Goal: Task Accomplishment & Management: Complete application form

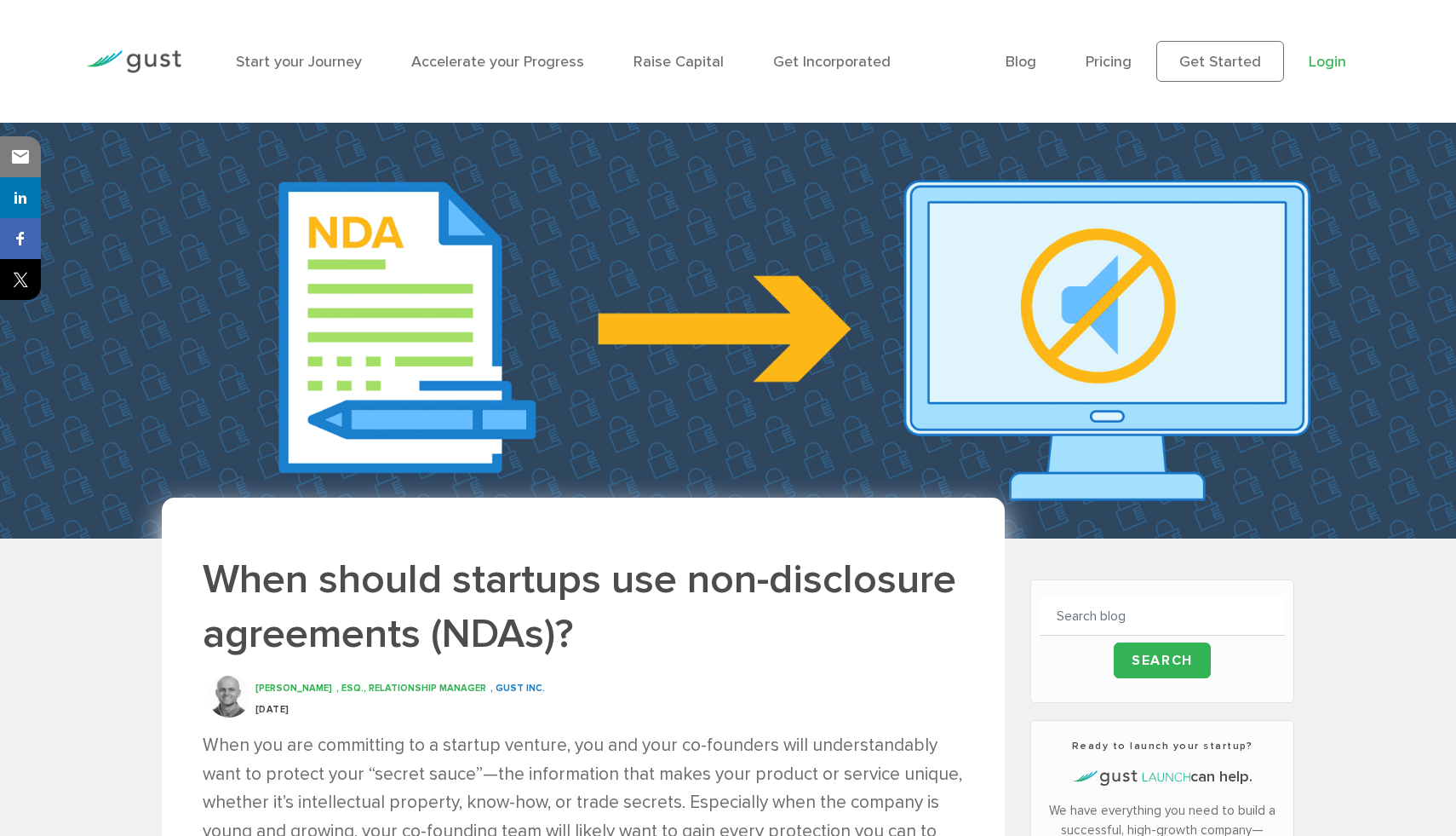
click at [1332, 57] on link "Login" at bounding box center [1327, 61] width 37 height 18
click at [1336, 59] on link "Login" at bounding box center [1327, 61] width 37 height 18
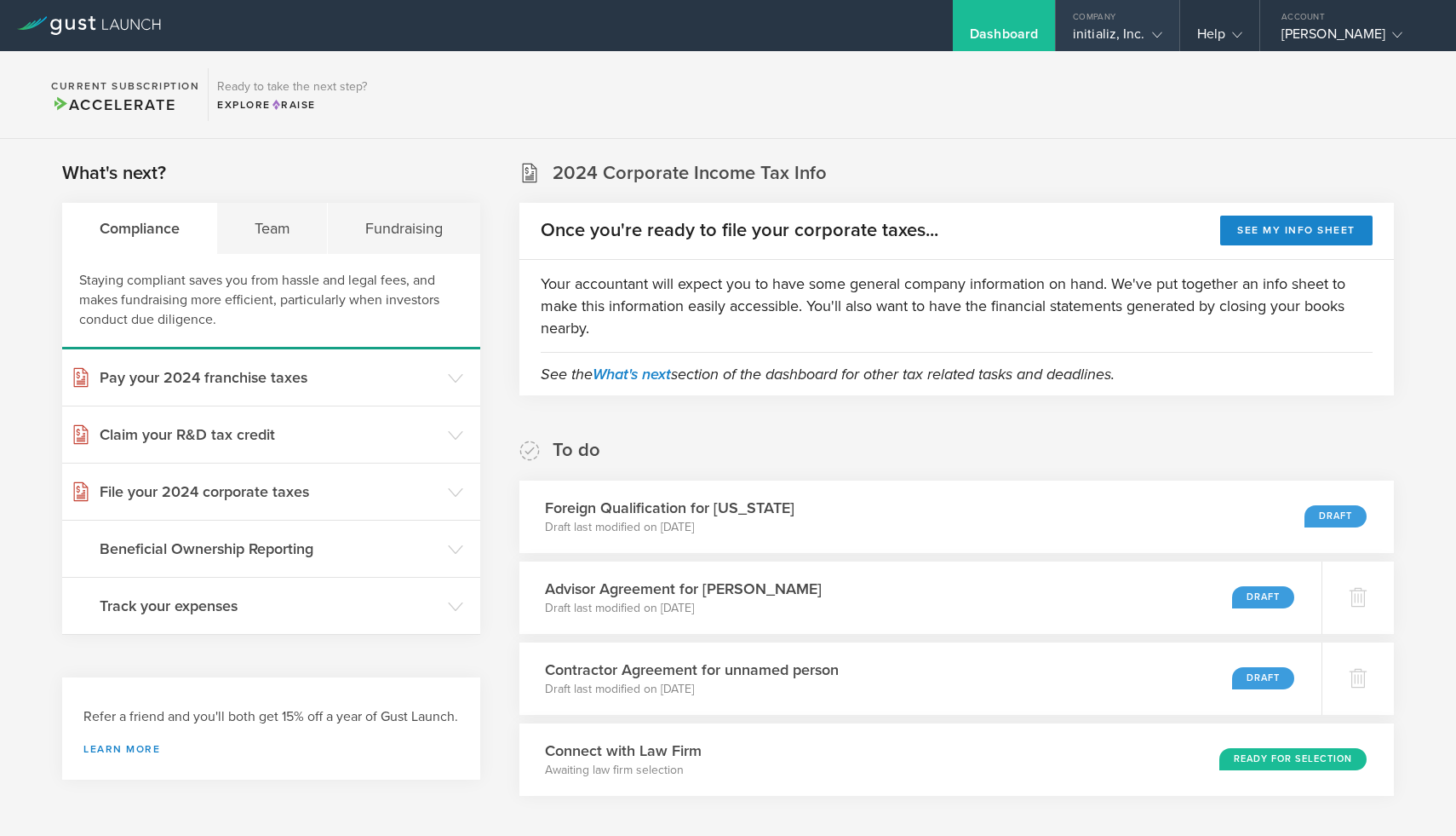
click at [1132, 44] on div "initializ, Inc." at bounding box center [1117, 39] width 89 height 26
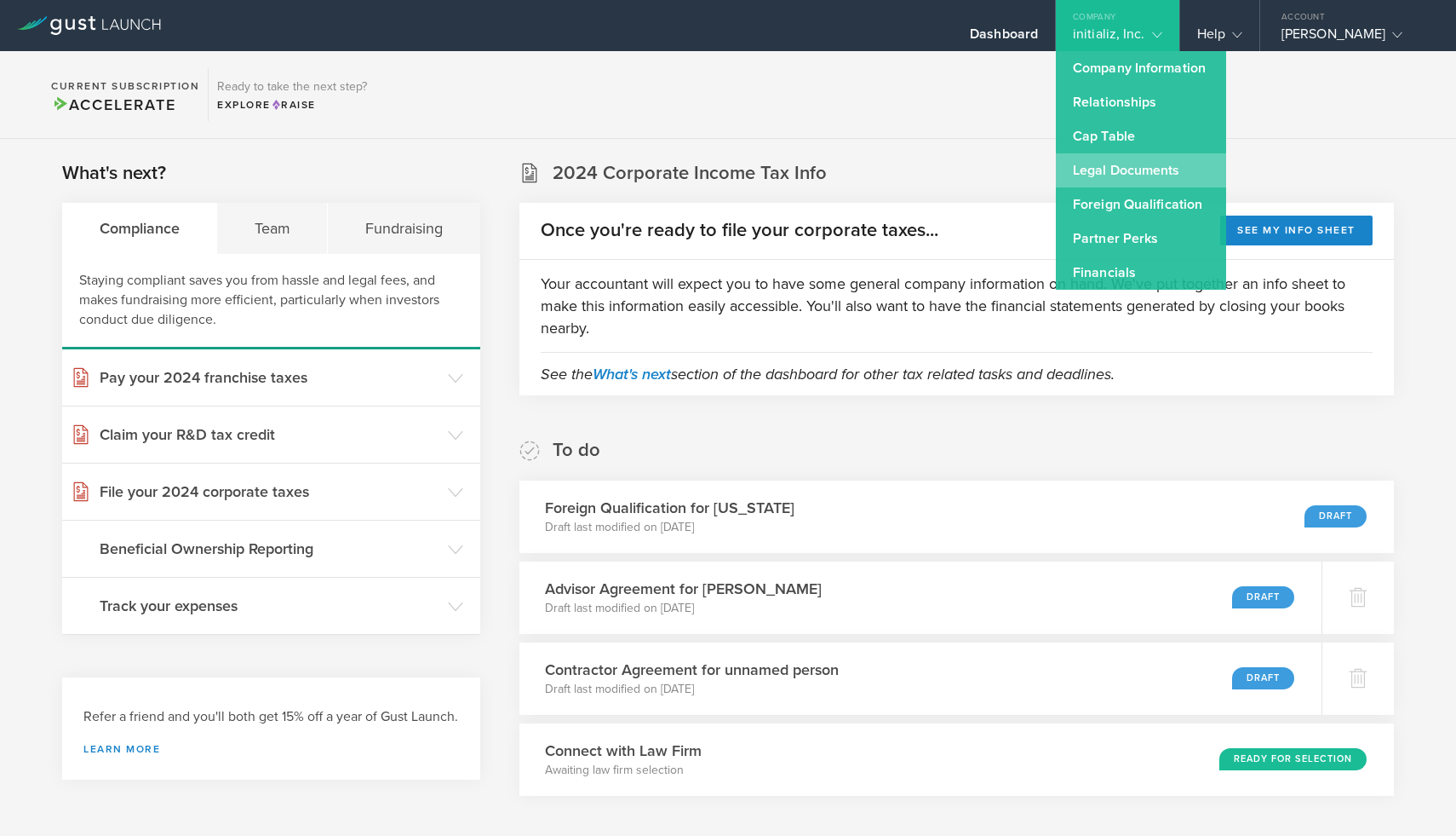
click at [1127, 177] on link "Legal Documents" at bounding box center [1141, 169] width 170 height 34
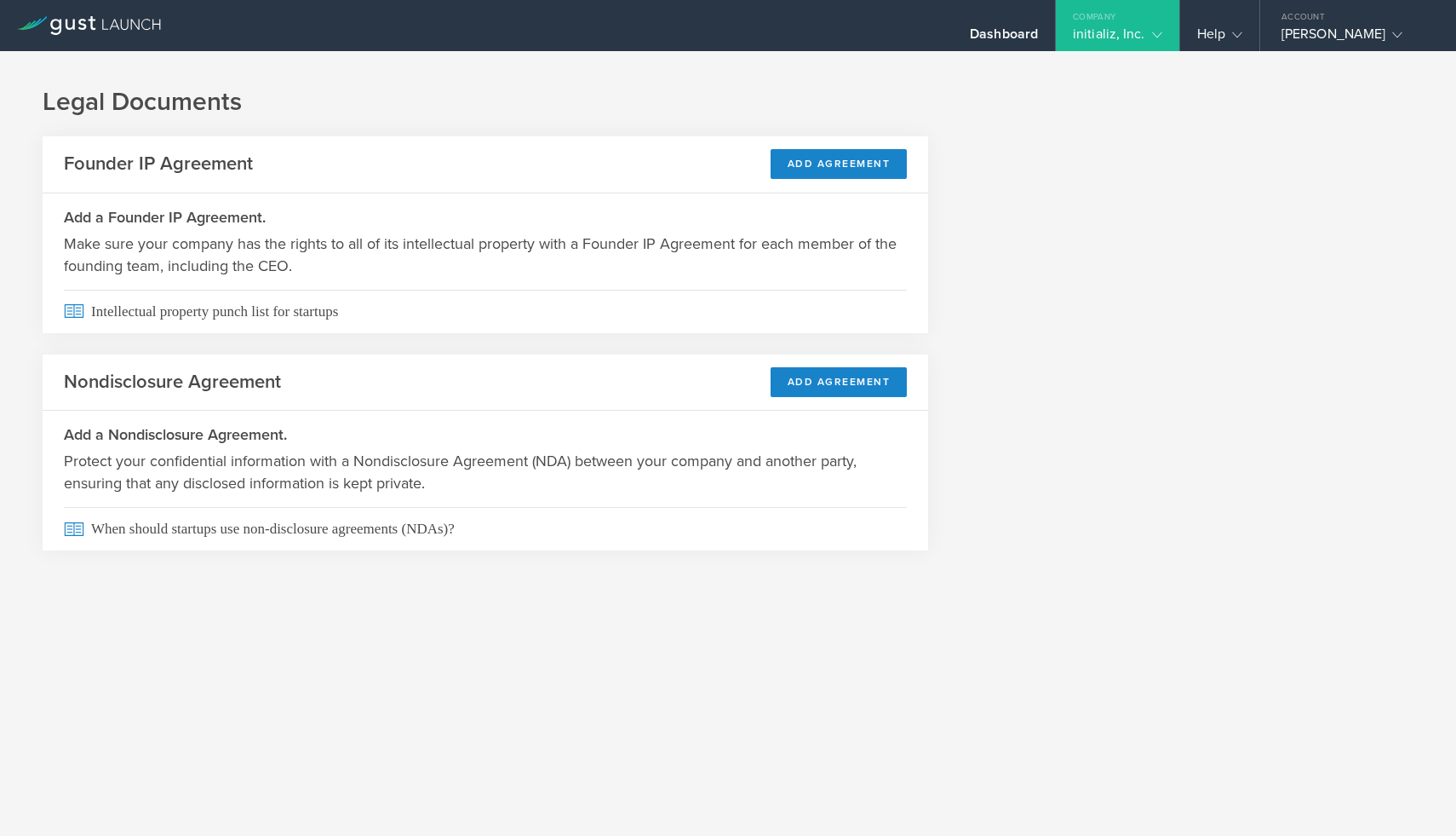
click at [1140, 40] on div "initializ, Inc." at bounding box center [1117, 39] width 89 height 26
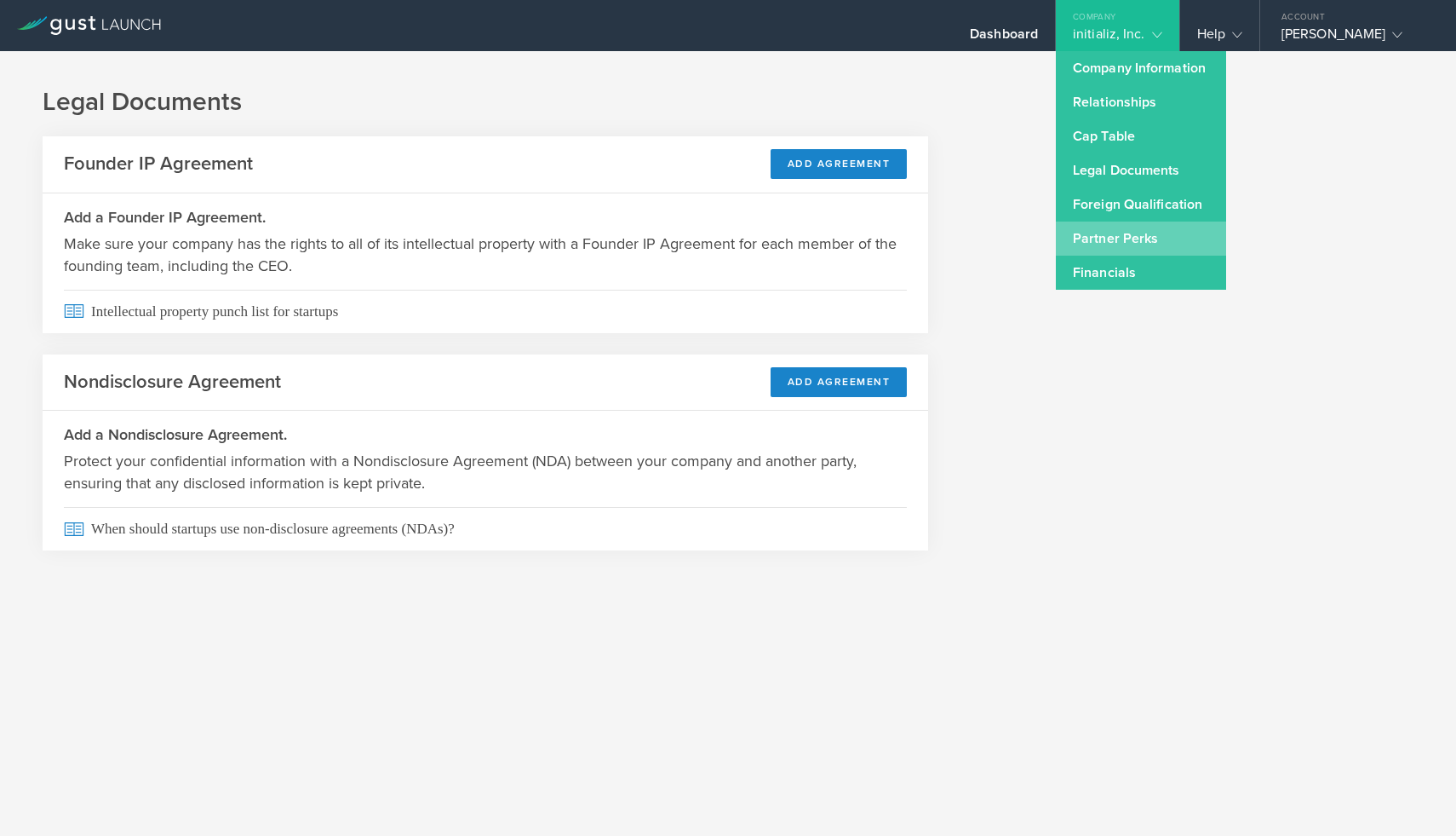
click at [1115, 239] on link "Partner Perks" at bounding box center [1141, 238] width 170 height 34
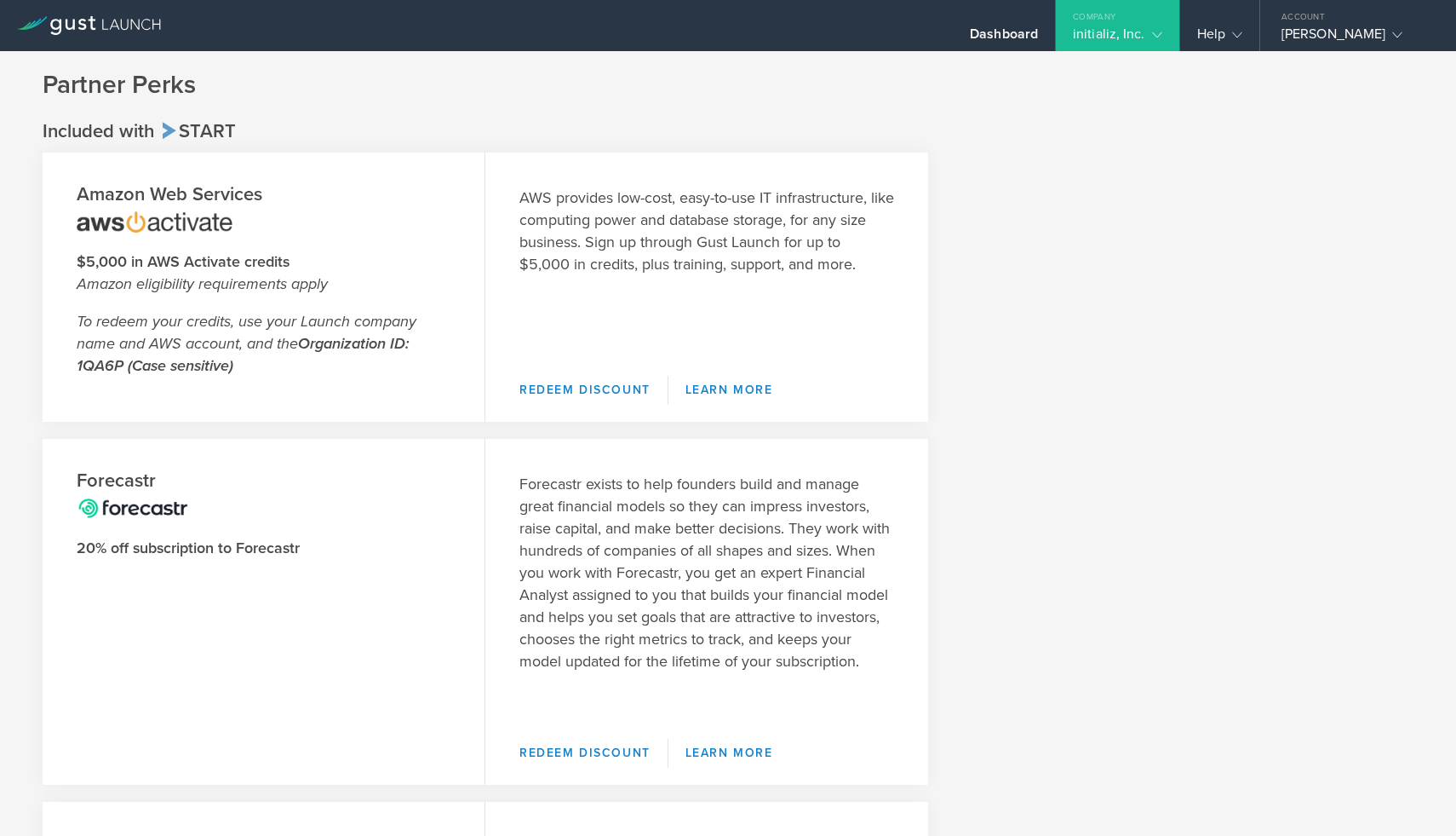
click at [1135, 34] on div "initializ, Inc." at bounding box center [1117, 39] width 89 height 26
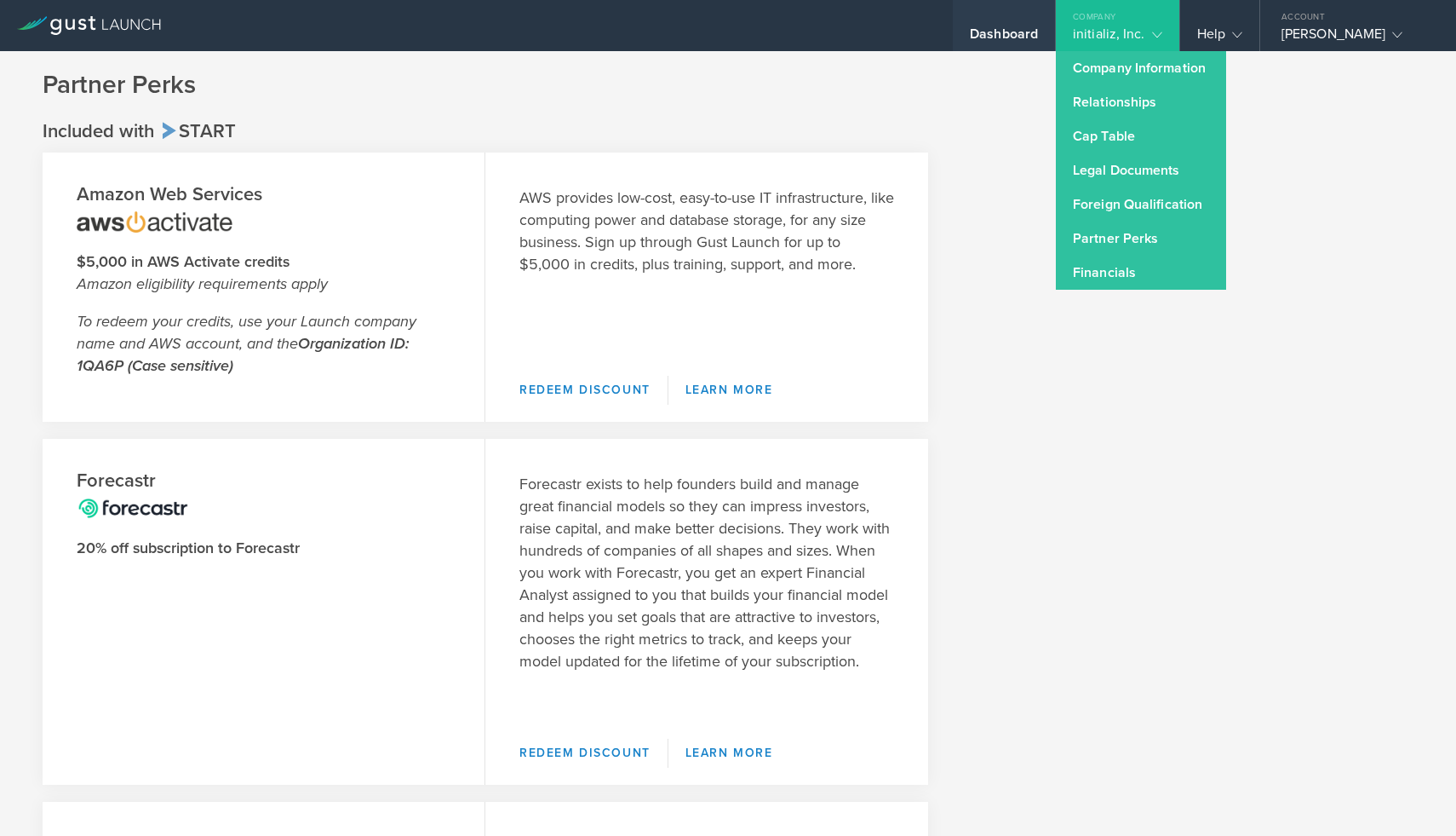
click at [1025, 39] on div "Dashboard" at bounding box center [1003, 39] width 68 height 26
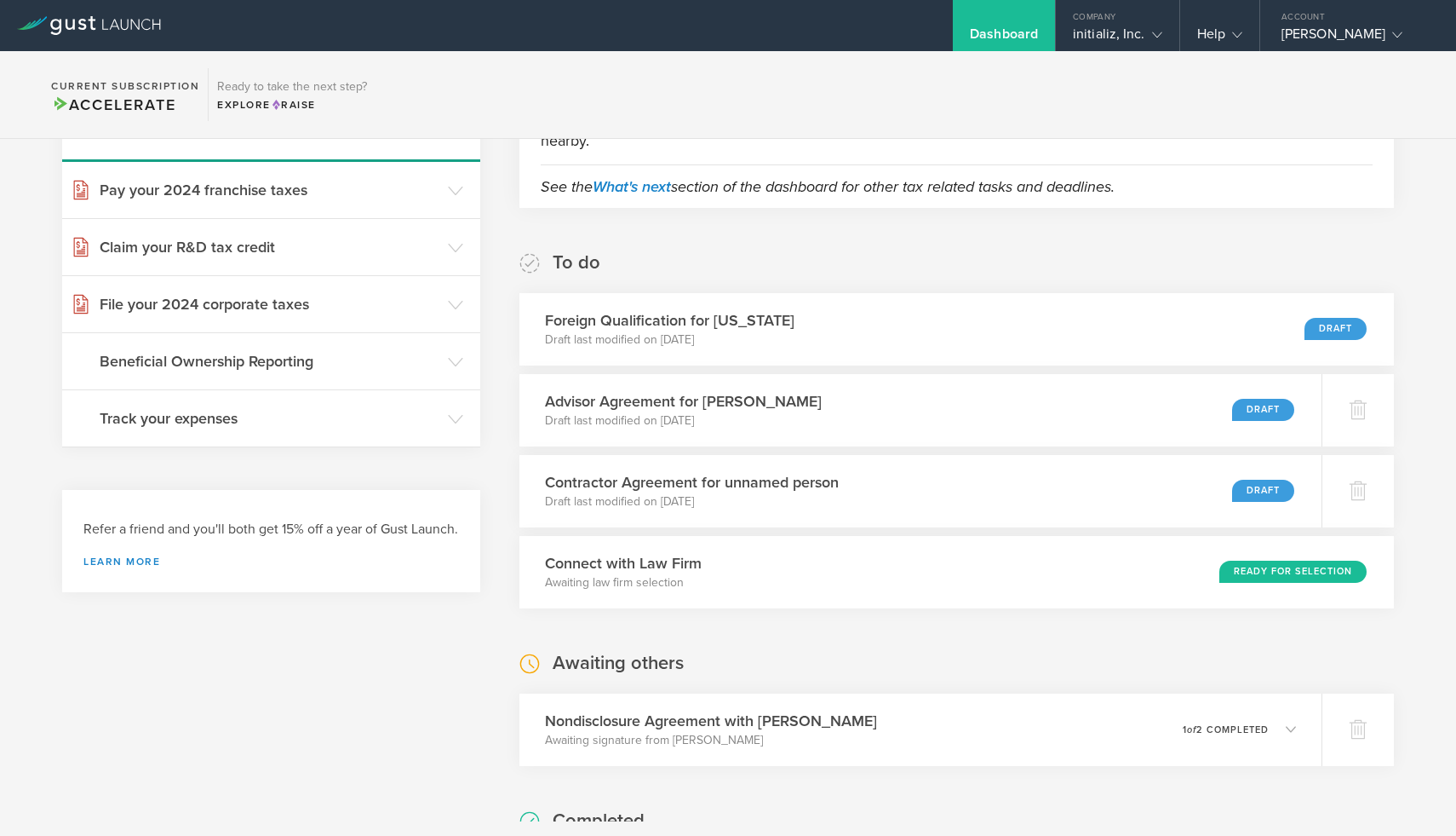
scroll to position [100, 0]
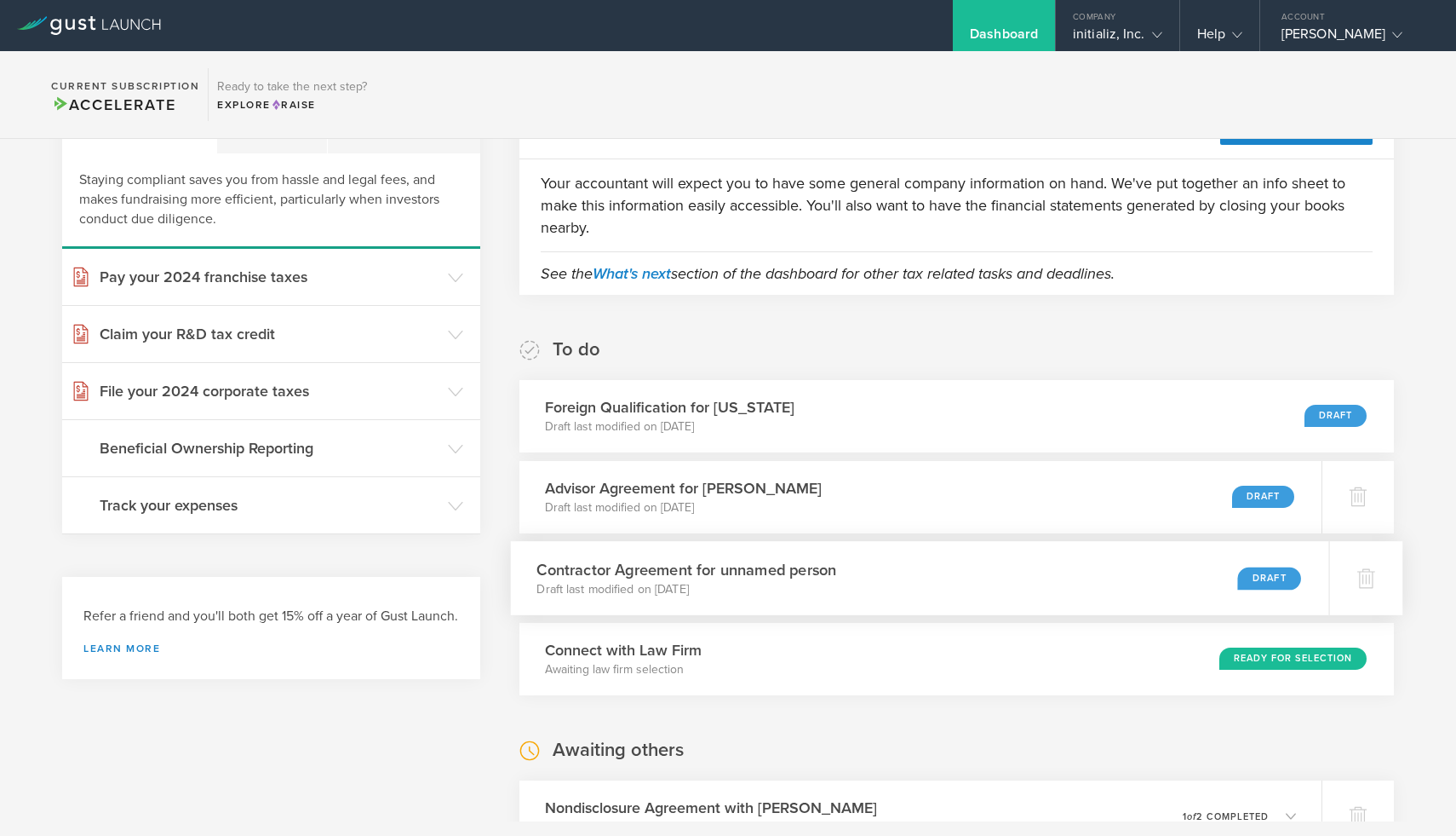
click at [728, 582] on p "Draft last modified on [DATE]" at bounding box center [686, 589] width 300 height 17
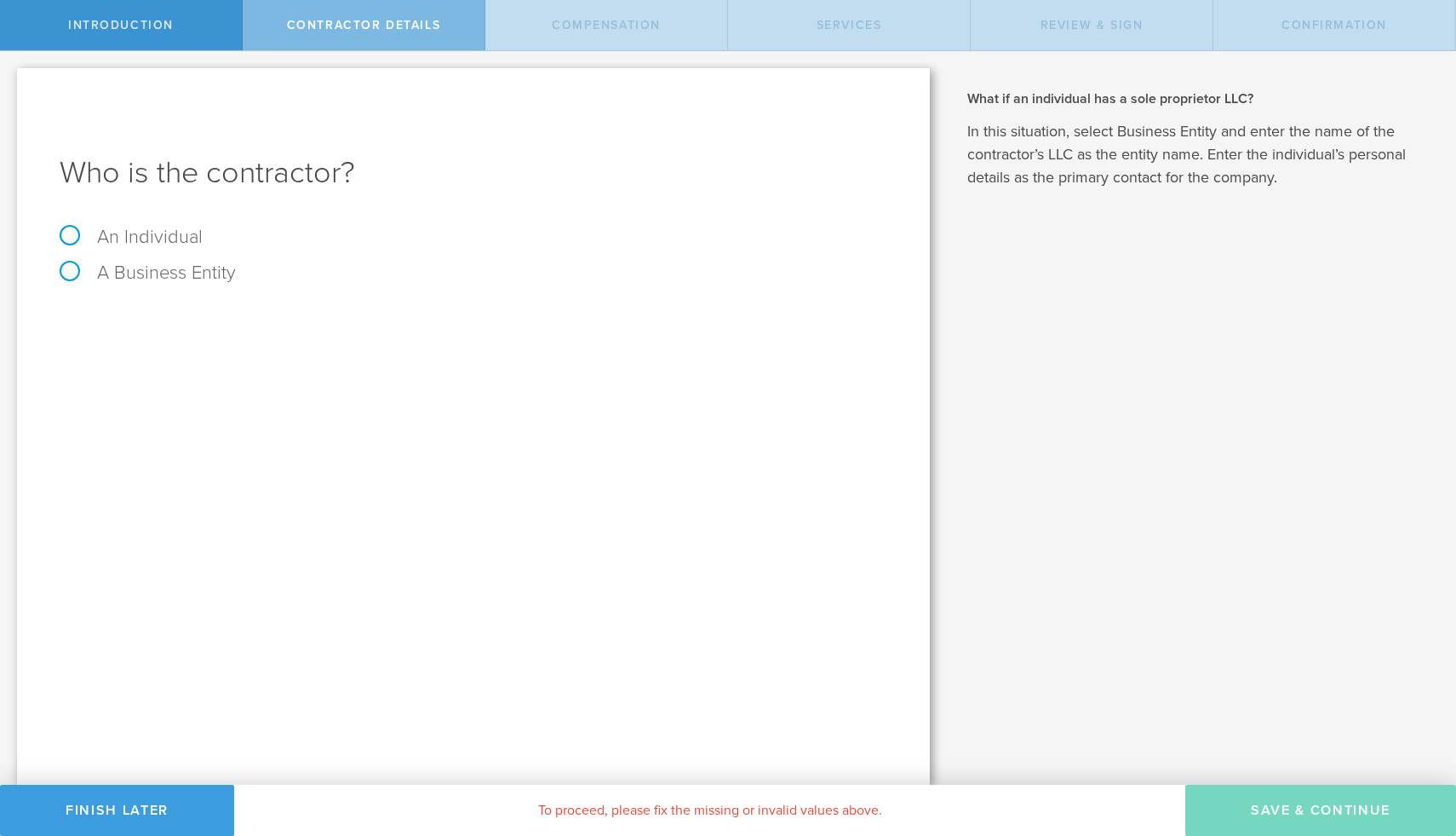
click at [118, 238] on label "An Individual" at bounding box center [131, 237] width 143 height 22
click at [11, 79] on input "An Individual" at bounding box center [5, 65] width 11 height 28
radio input "true"
click at [222, 311] on input "text" at bounding box center [537, 321] width 700 height 26
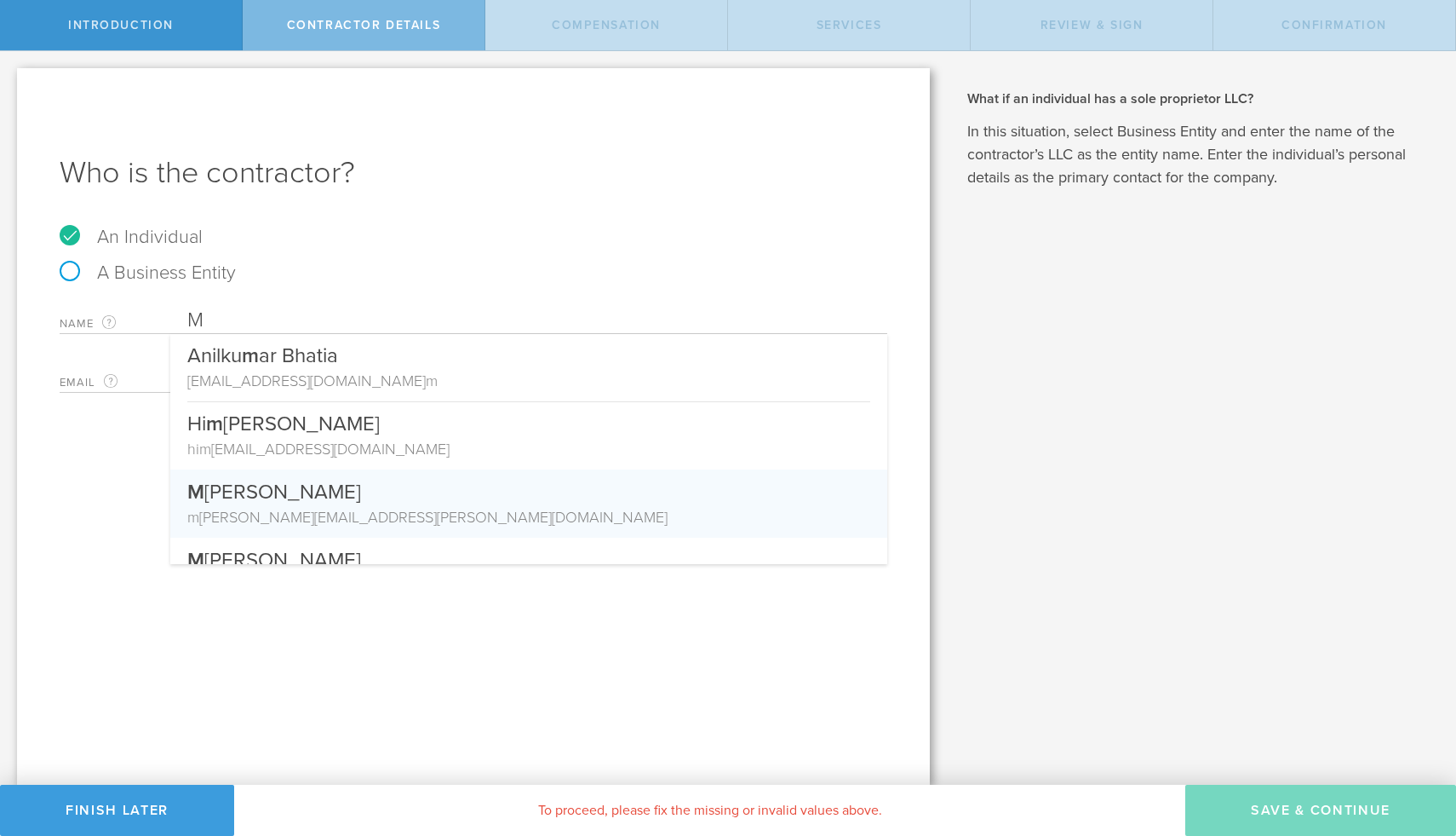
click at [293, 488] on div "M ayank Siotia" at bounding box center [529, 488] width 683 height 36
type input "[PERSON_NAME]"
type input "[PERSON_NAME][EMAIL_ADDRESS][PERSON_NAME][DOMAIN_NAME]"
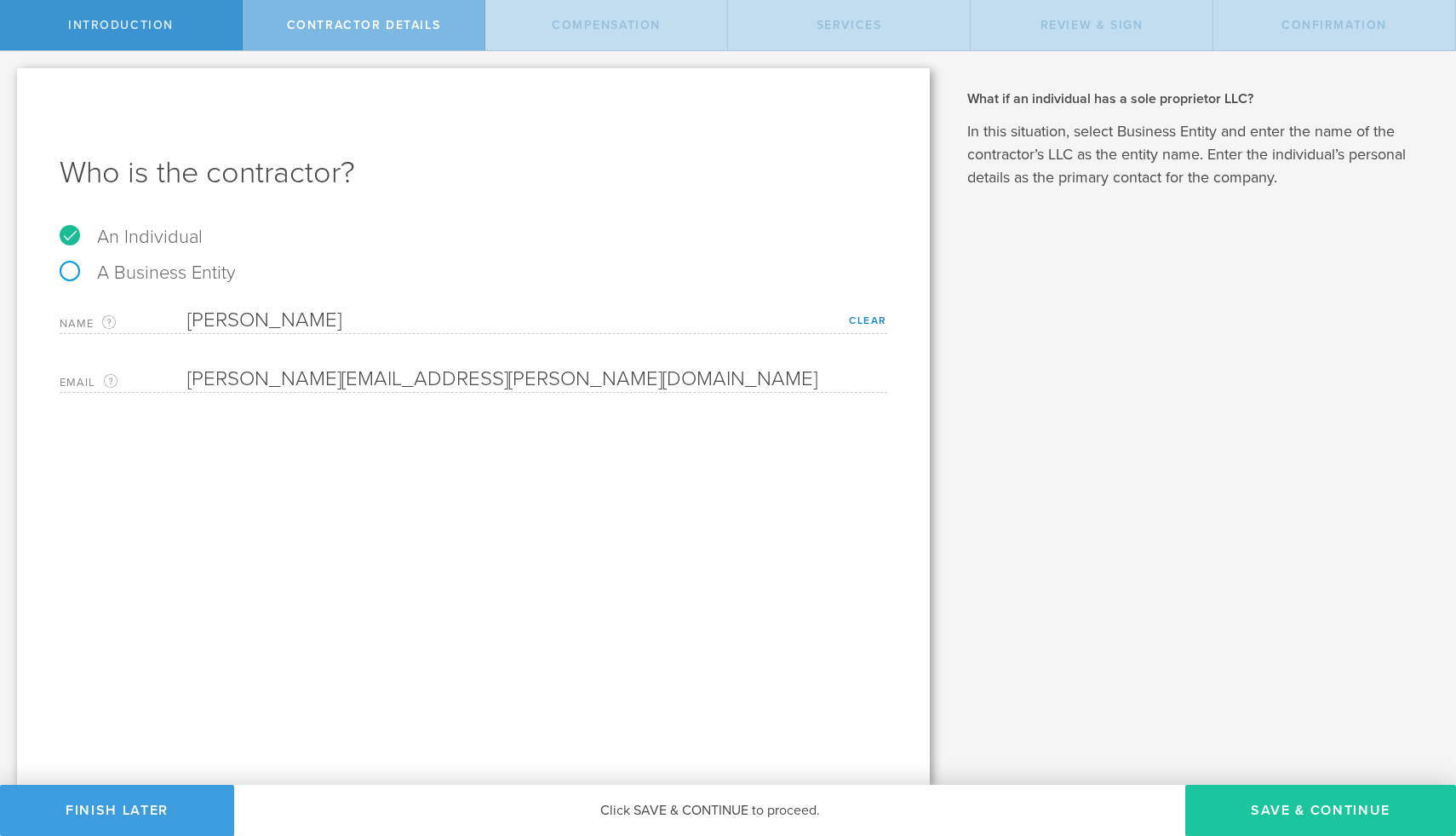
click at [1326, 812] on button "Save & Continue" at bounding box center [1320, 810] width 270 height 51
select select "none"
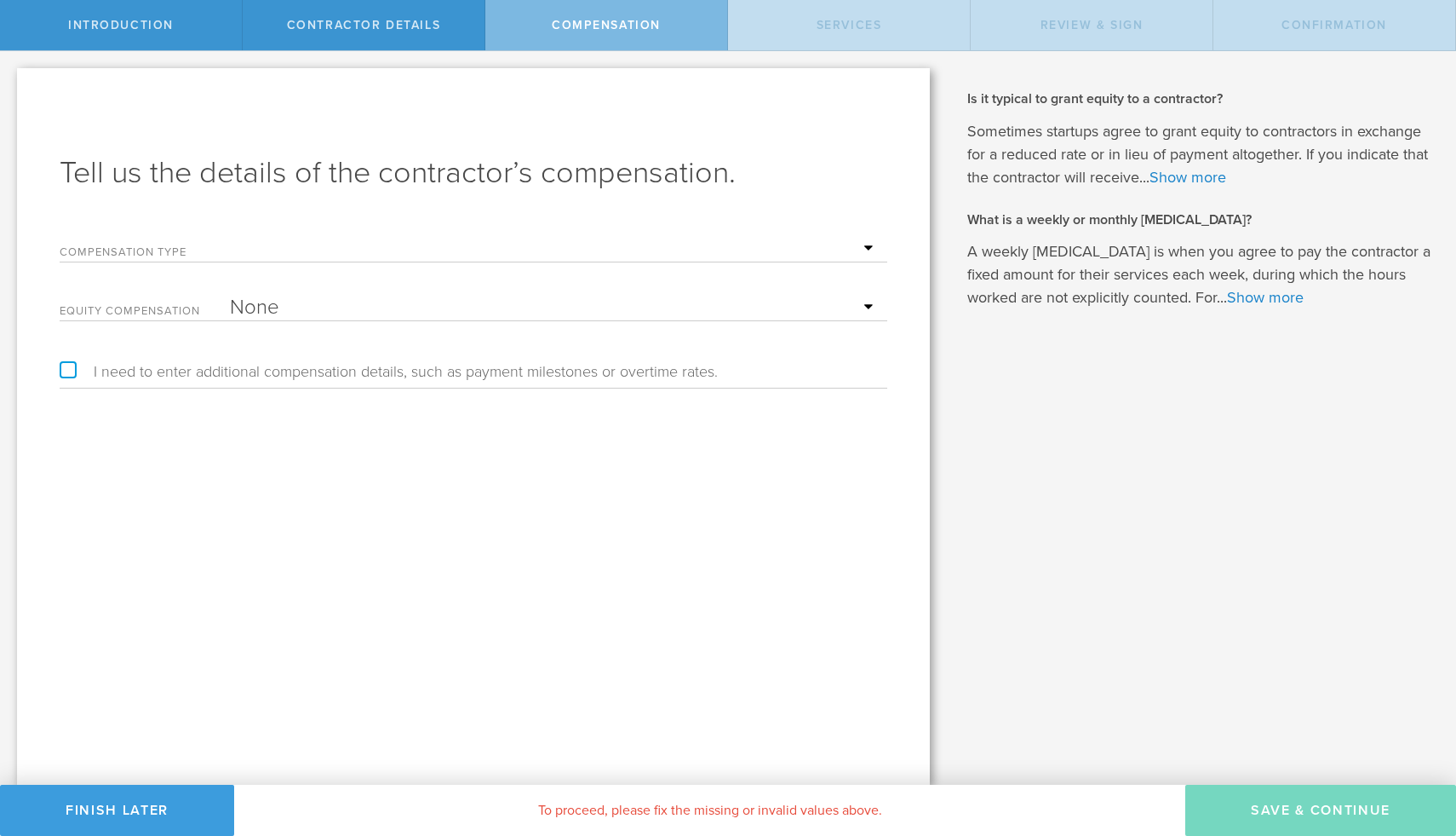
click at [462, 252] on select "Hourly Daily Weekly Retainer Monthly Retainer Project Flat Rate No cash compens…" at bounding box center [554, 249] width 649 height 26
select select "monthlyRetainer"
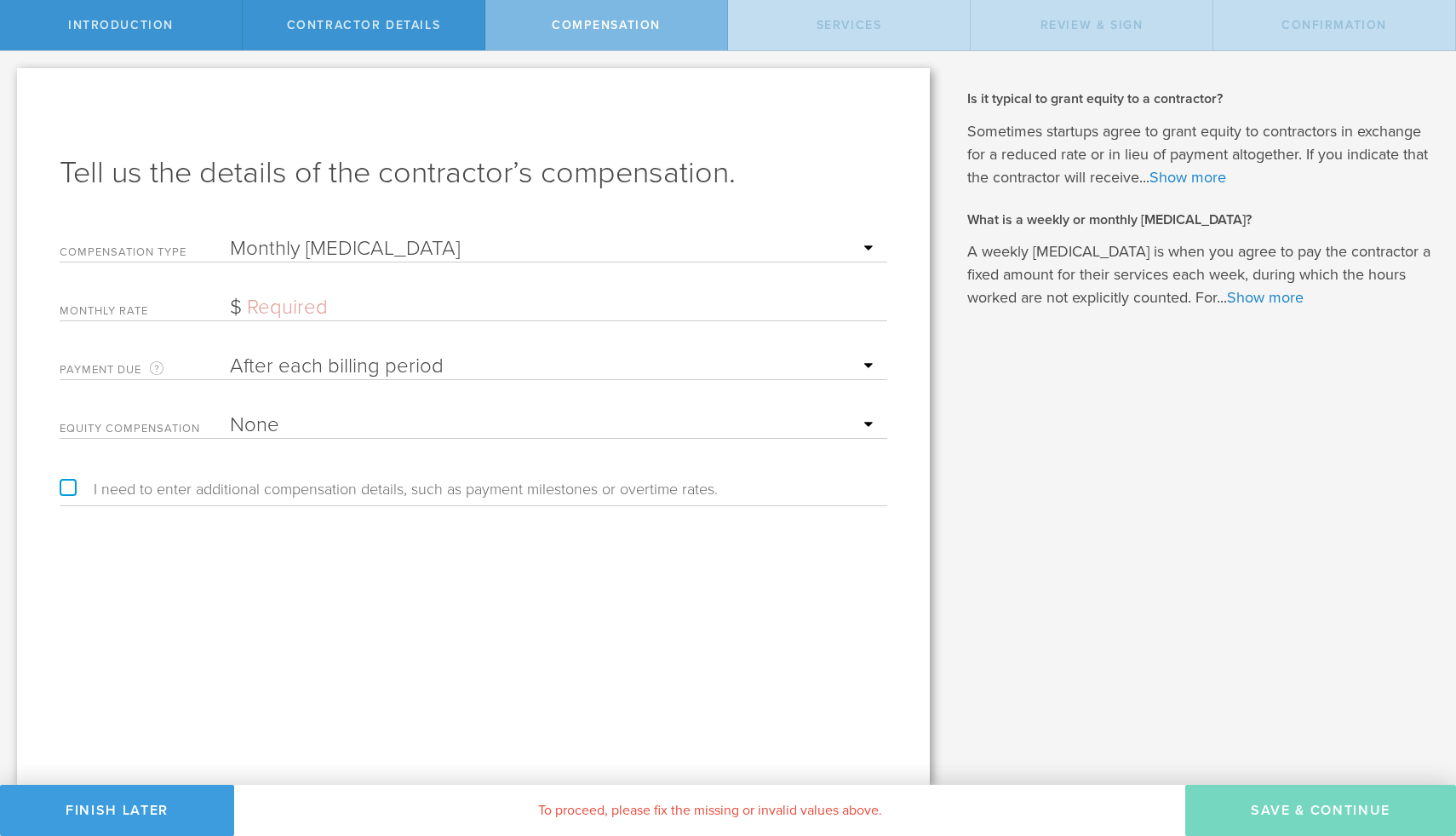
click at [326, 317] on input "text" at bounding box center [554, 308] width 649 height 26
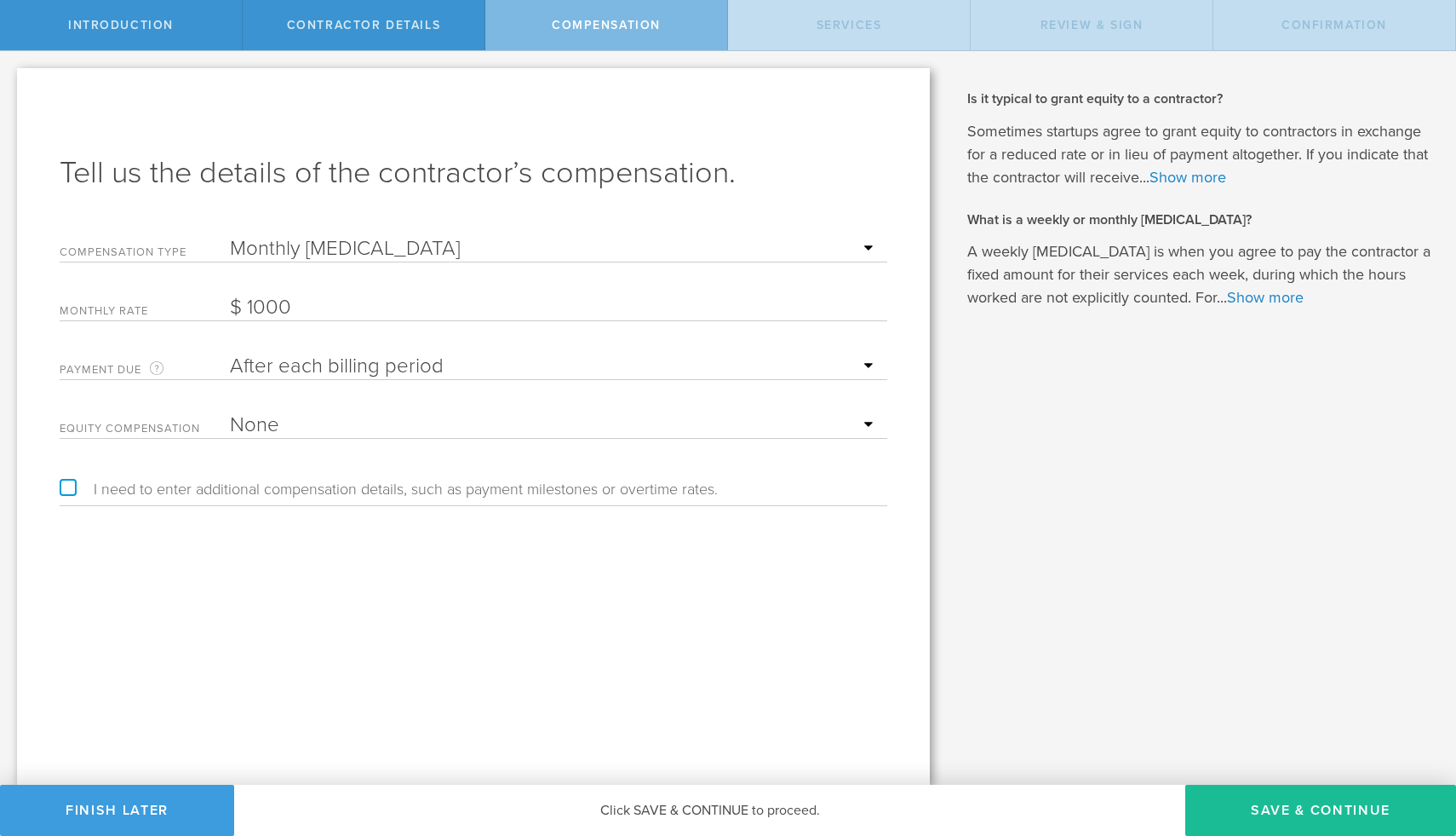
type input "1,000"
click at [385, 420] on select "None Stock Grant" at bounding box center [554, 425] width 649 height 26
click at [74, 483] on label "I need to enter additional compensation details, such as payment milestones or …" at bounding box center [389, 489] width 658 height 16
click at [11, 79] on input "I need to enter additional compensation details, such as payment milestones or …" at bounding box center [5, 65] width 11 height 28
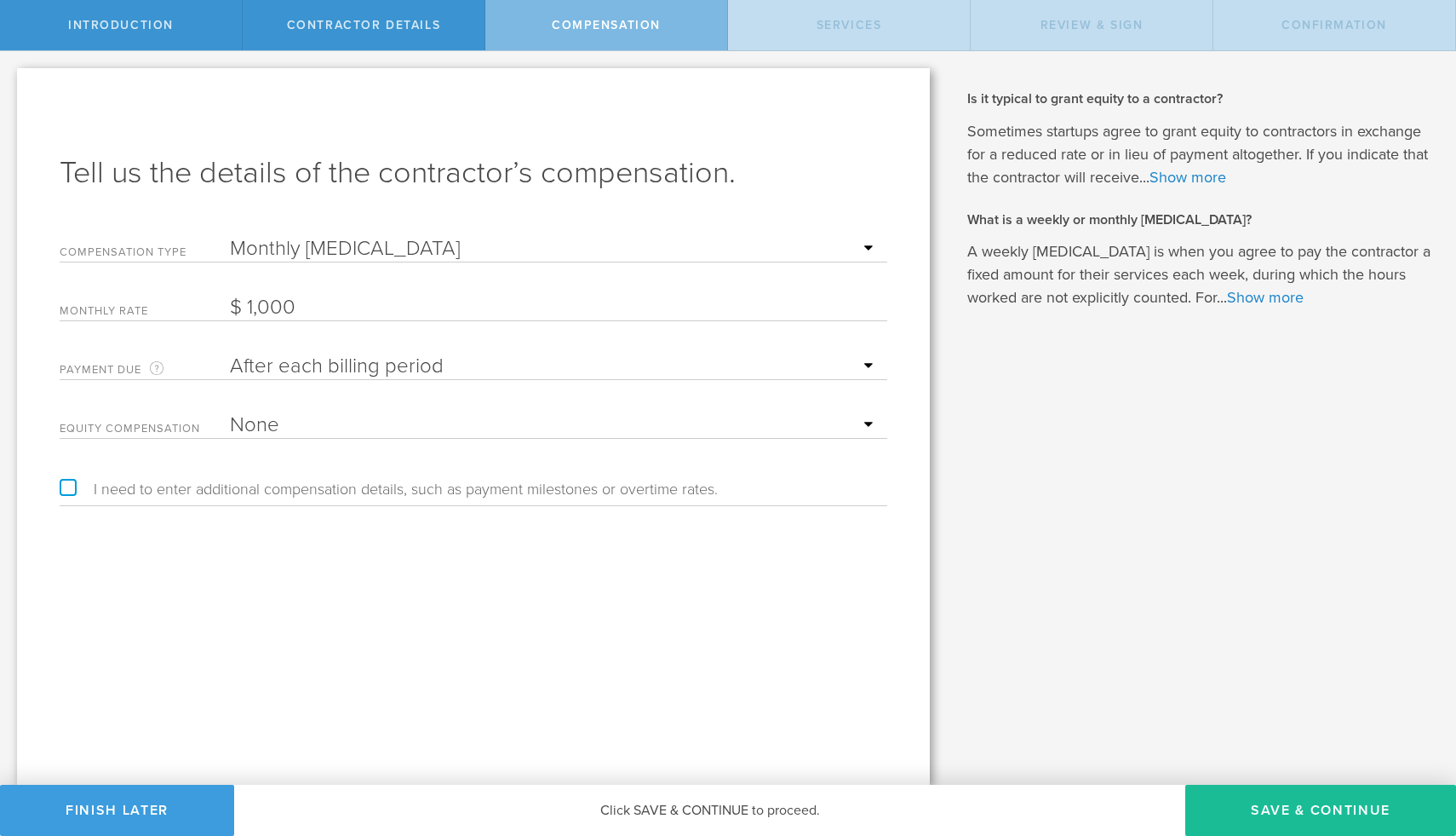
checkbox input "true"
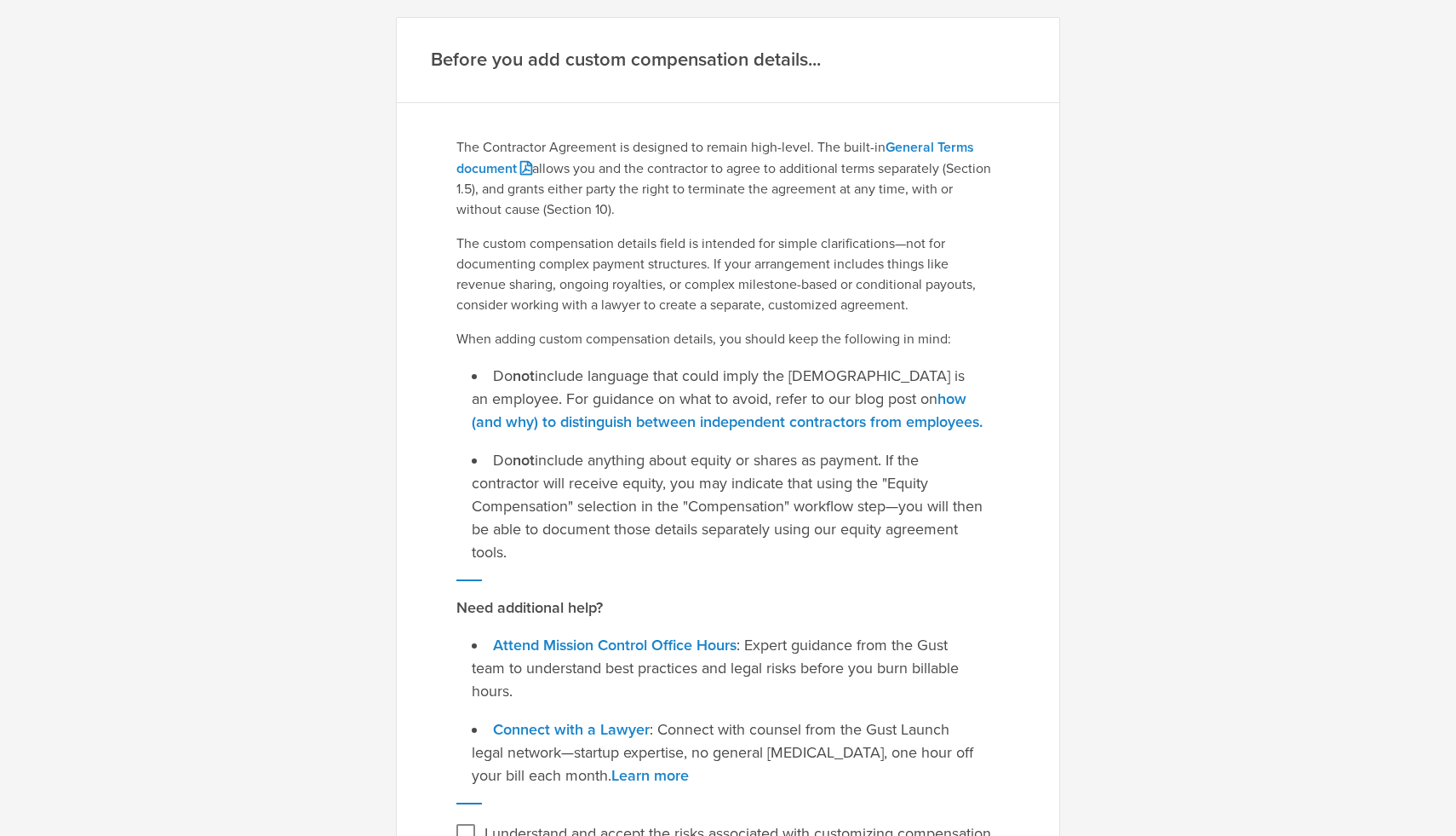
scroll to position [191, 0]
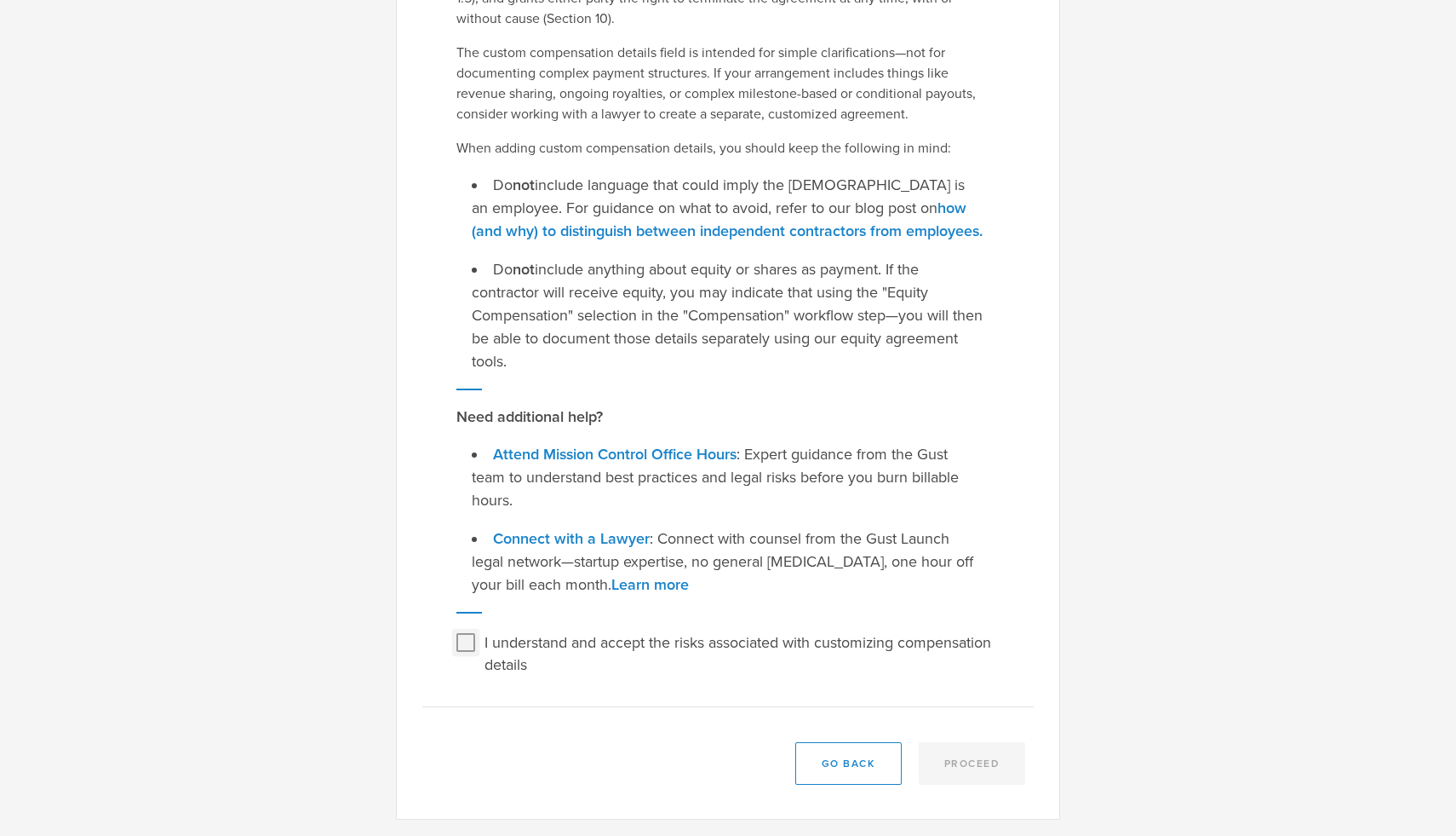
click at [474, 641] on input "I understand and accept the risks associated with customizing compensation deta…" at bounding box center [466, 642] width 28 height 28
checkbox input "true"
click at [961, 766] on button "Proceed" at bounding box center [972, 763] width 107 height 42
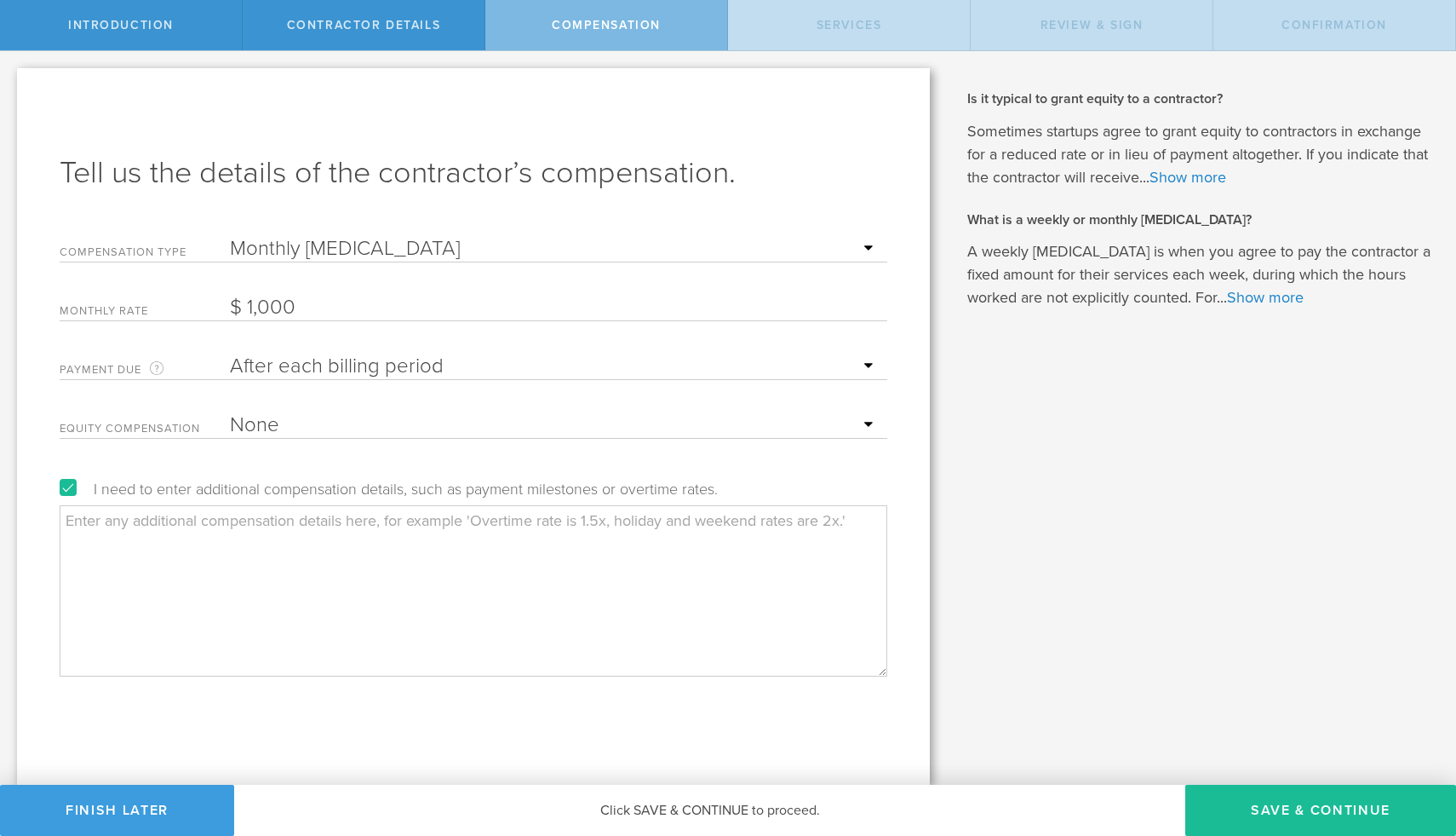
click at [67, 487] on label "I need to enter additional compensation details, such as payment milestones or …" at bounding box center [389, 489] width 658 height 16
click at [11, 79] on input "I need to enter additional compensation details, such as payment milestones or …" at bounding box center [5, 65] width 11 height 28
checkbox input "false"
click at [1297, 780] on div "When does someone qualify as a contractor as opposed to an employee? Companies …" at bounding box center [1202, 418] width 510 height 733
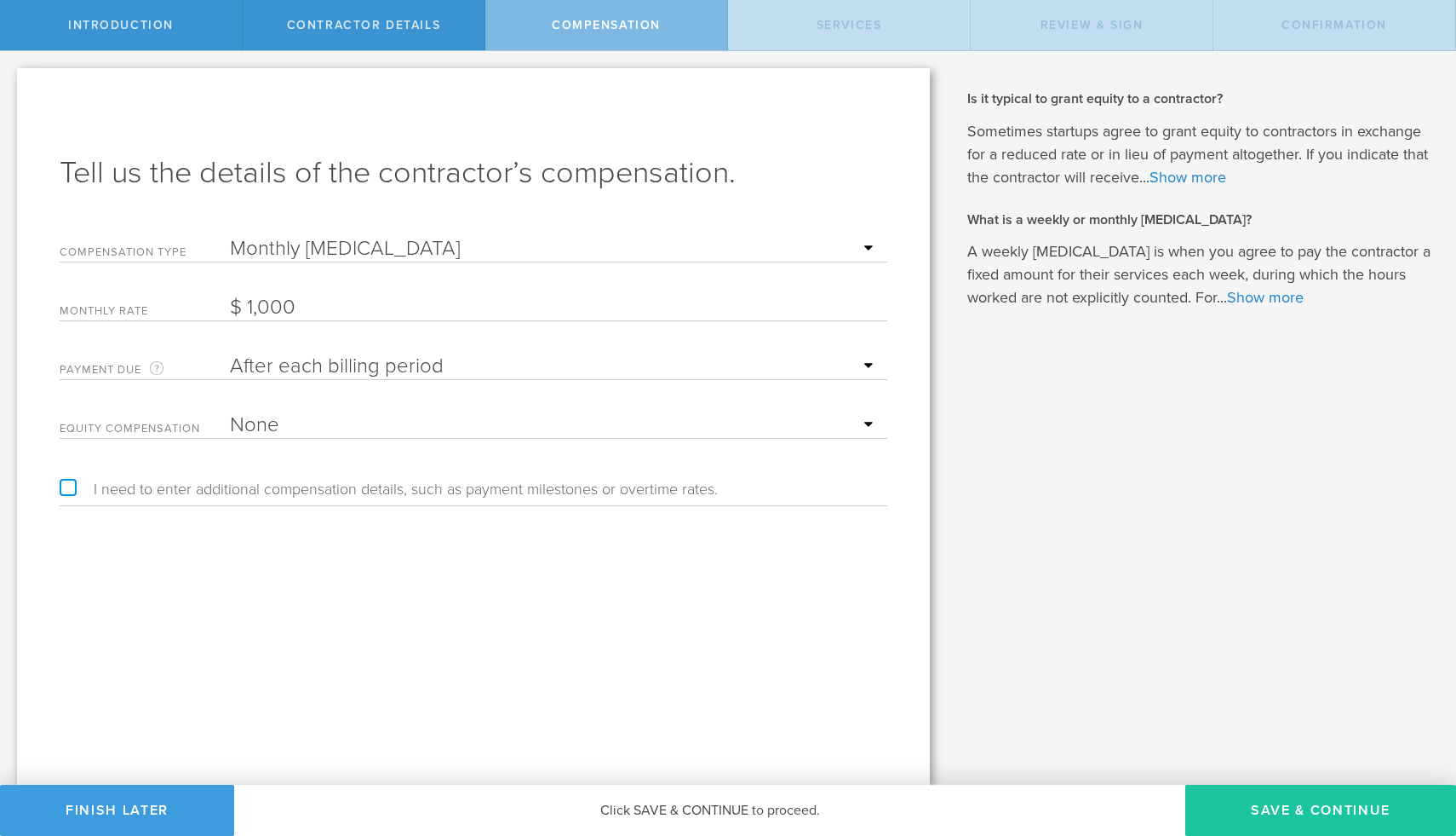
click at [1294, 802] on button "Save & Continue" at bounding box center [1320, 810] width 270 height 51
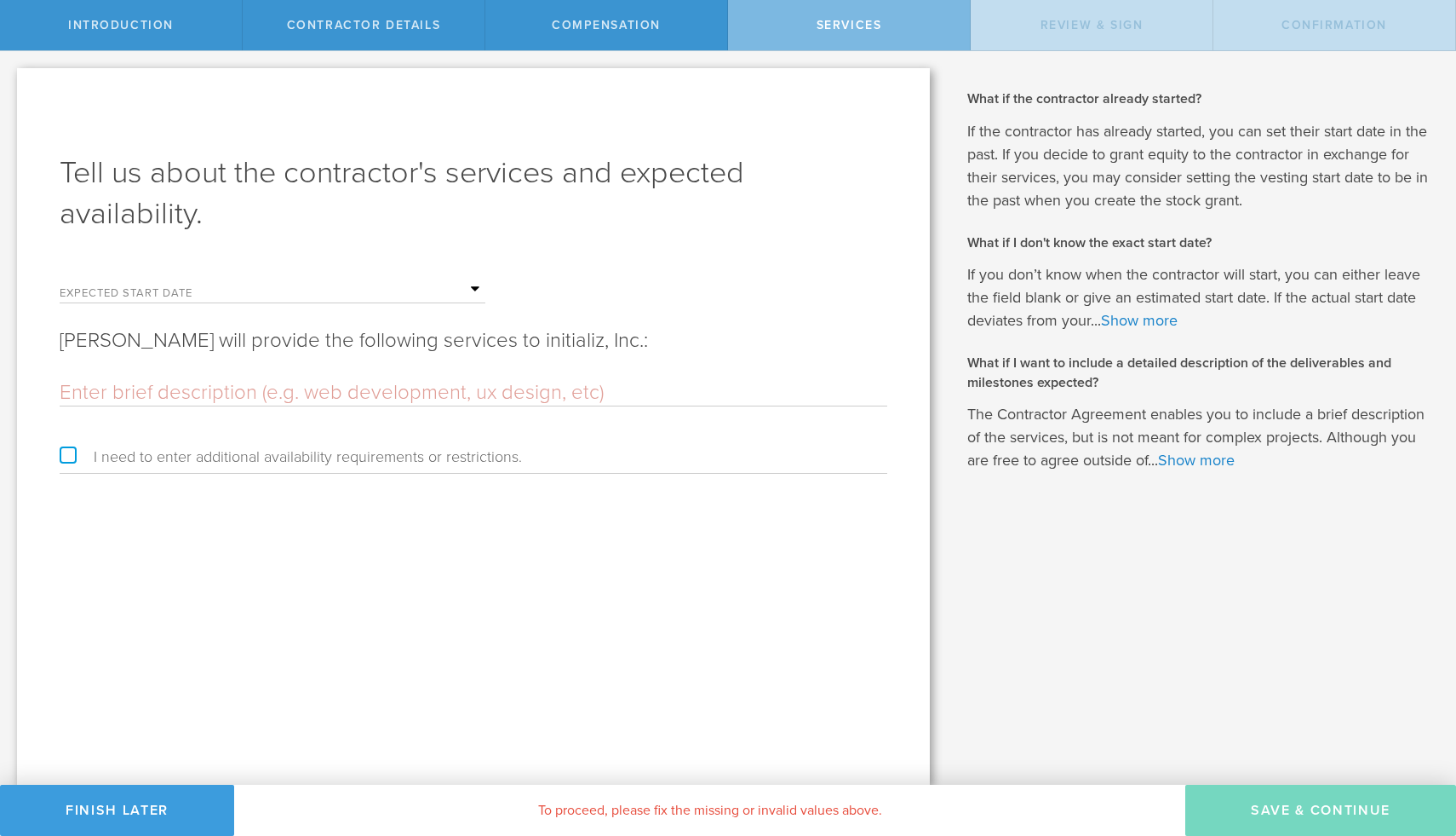
click at [391, 294] on input "text" at bounding box center [358, 290] width 256 height 26
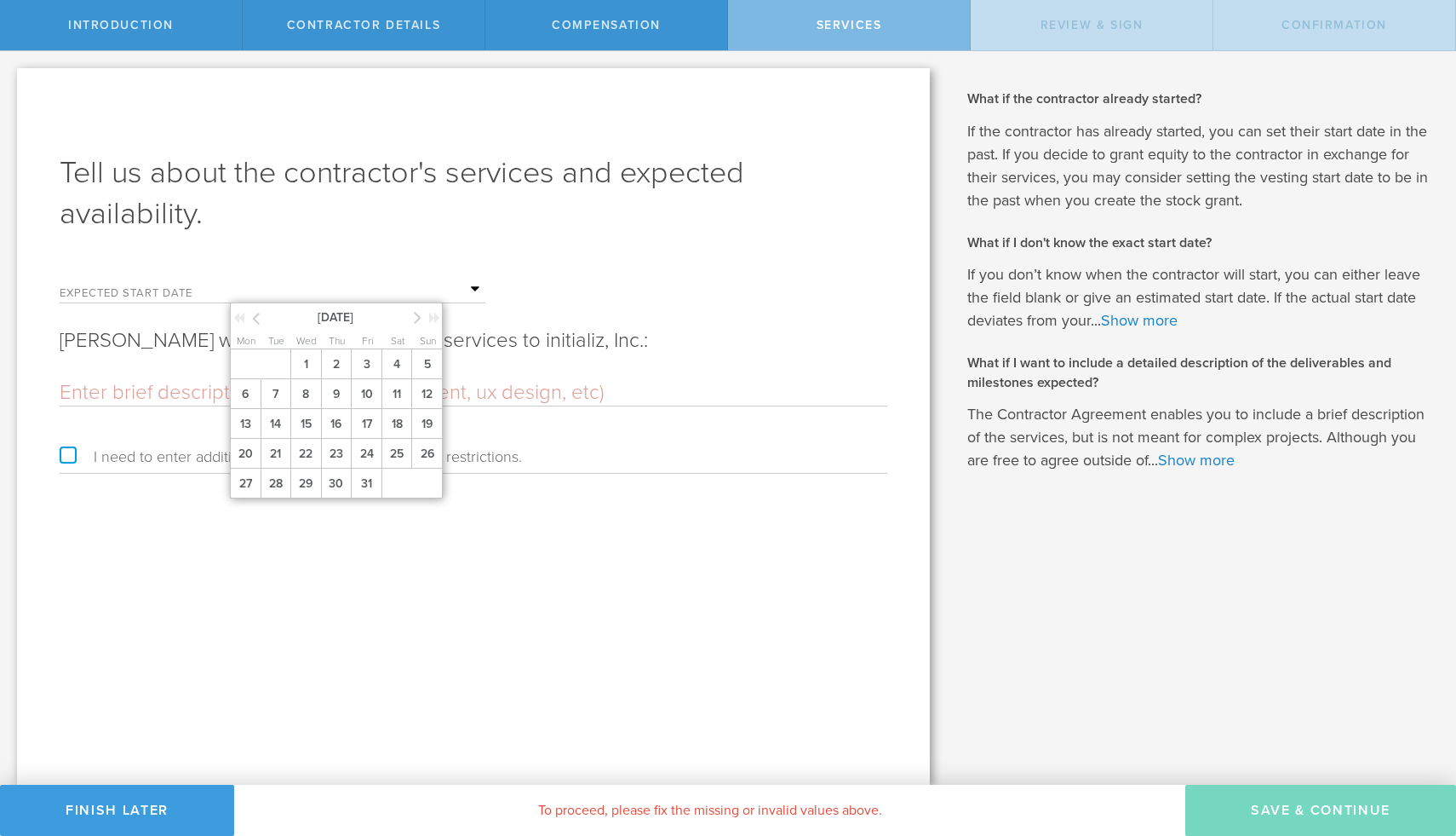
click at [418, 317] on icon at bounding box center [417, 317] width 8 height 22
click at [401, 363] on span "1" at bounding box center [396, 364] width 30 height 29
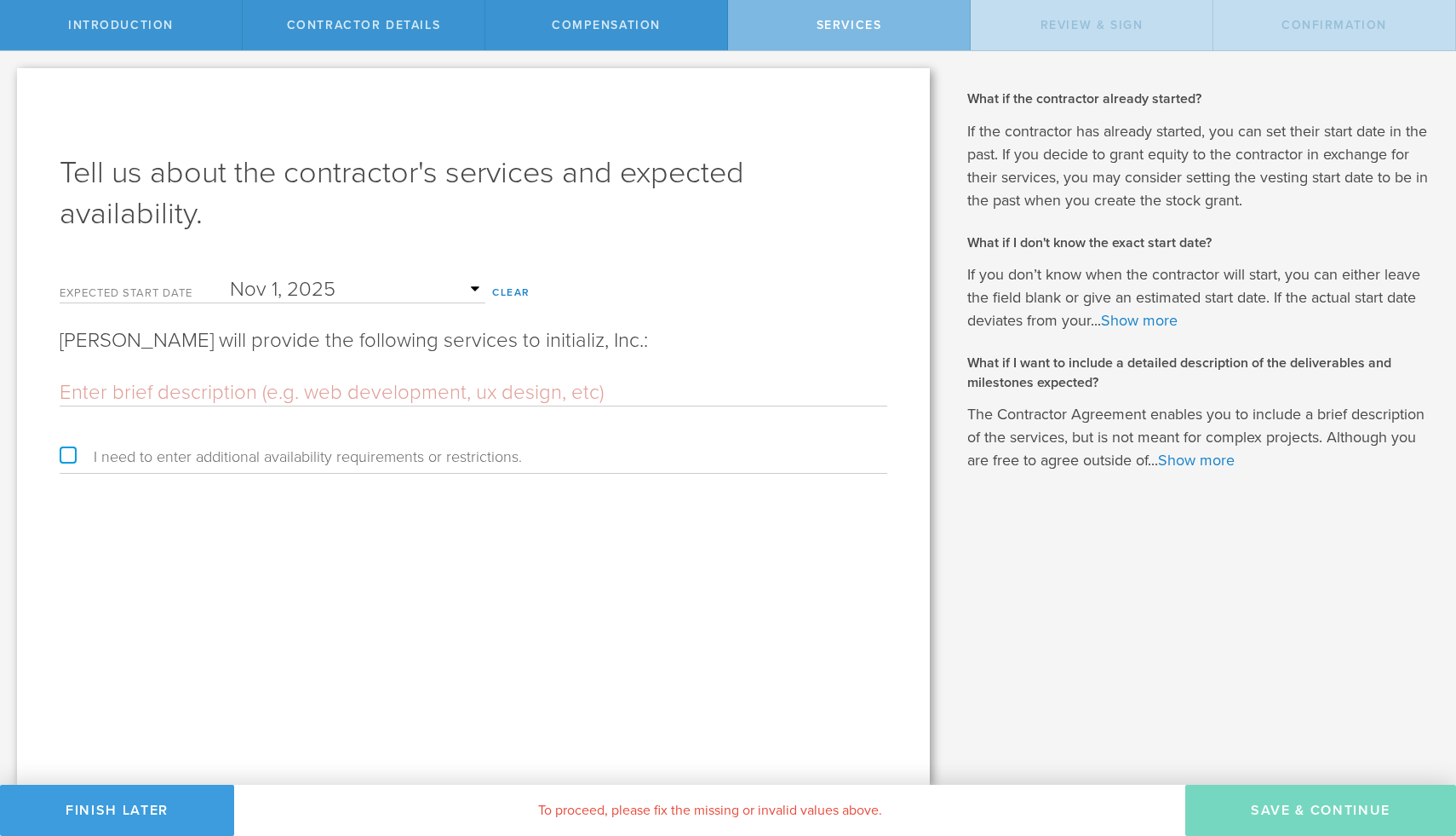
click at [209, 390] on input "text" at bounding box center [474, 393] width 828 height 26
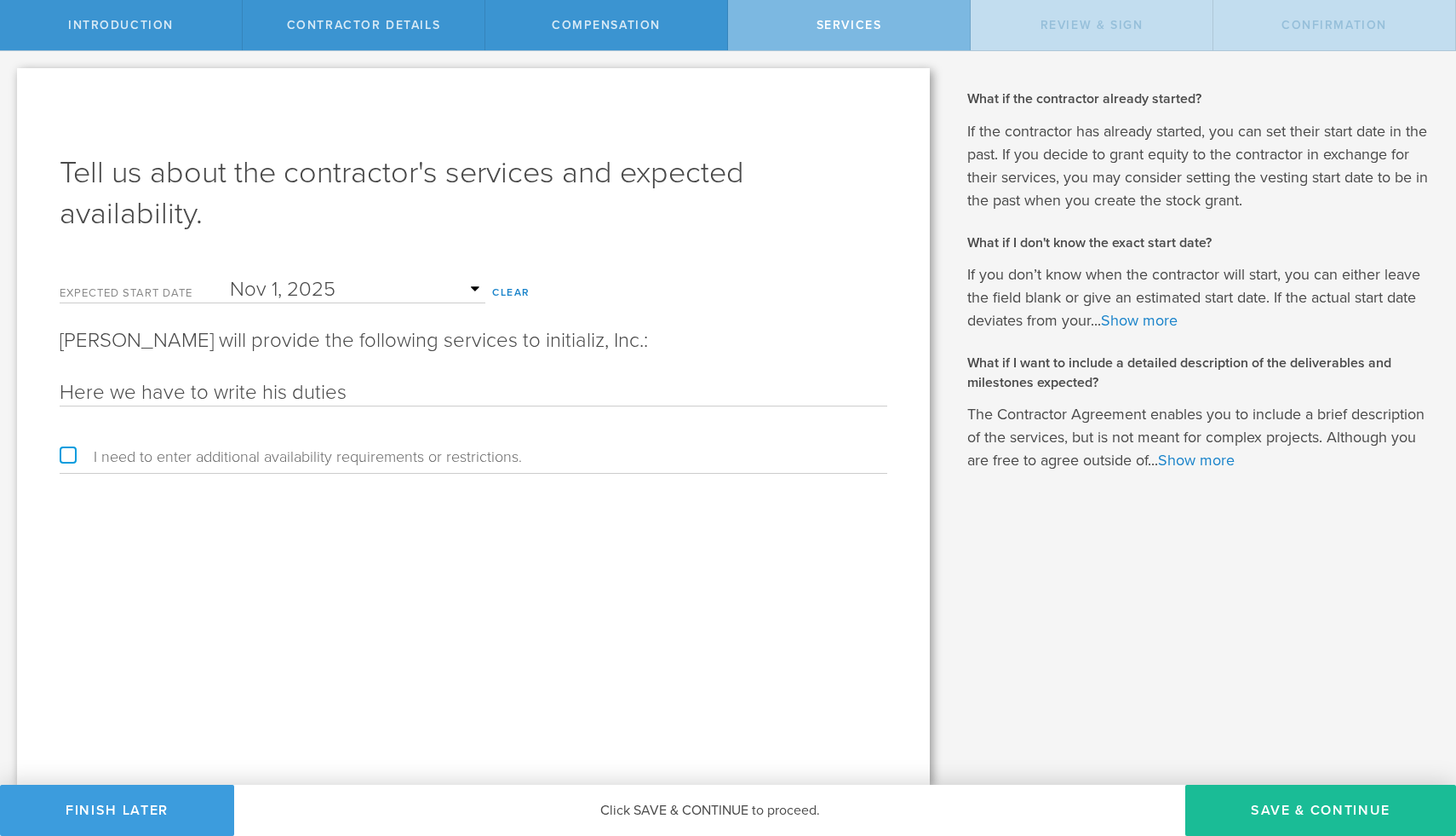
type input "Here we have to write his duties"
click at [69, 456] on label "I need to enter additional availability requirements or restrictions." at bounding box center [290, 456] width 462 height 16
click at [11, 79] on input "I need to enter additional availability requirements or restrictions." at bounding box center [5, 65] width 11 height 28
checkbox input "true"
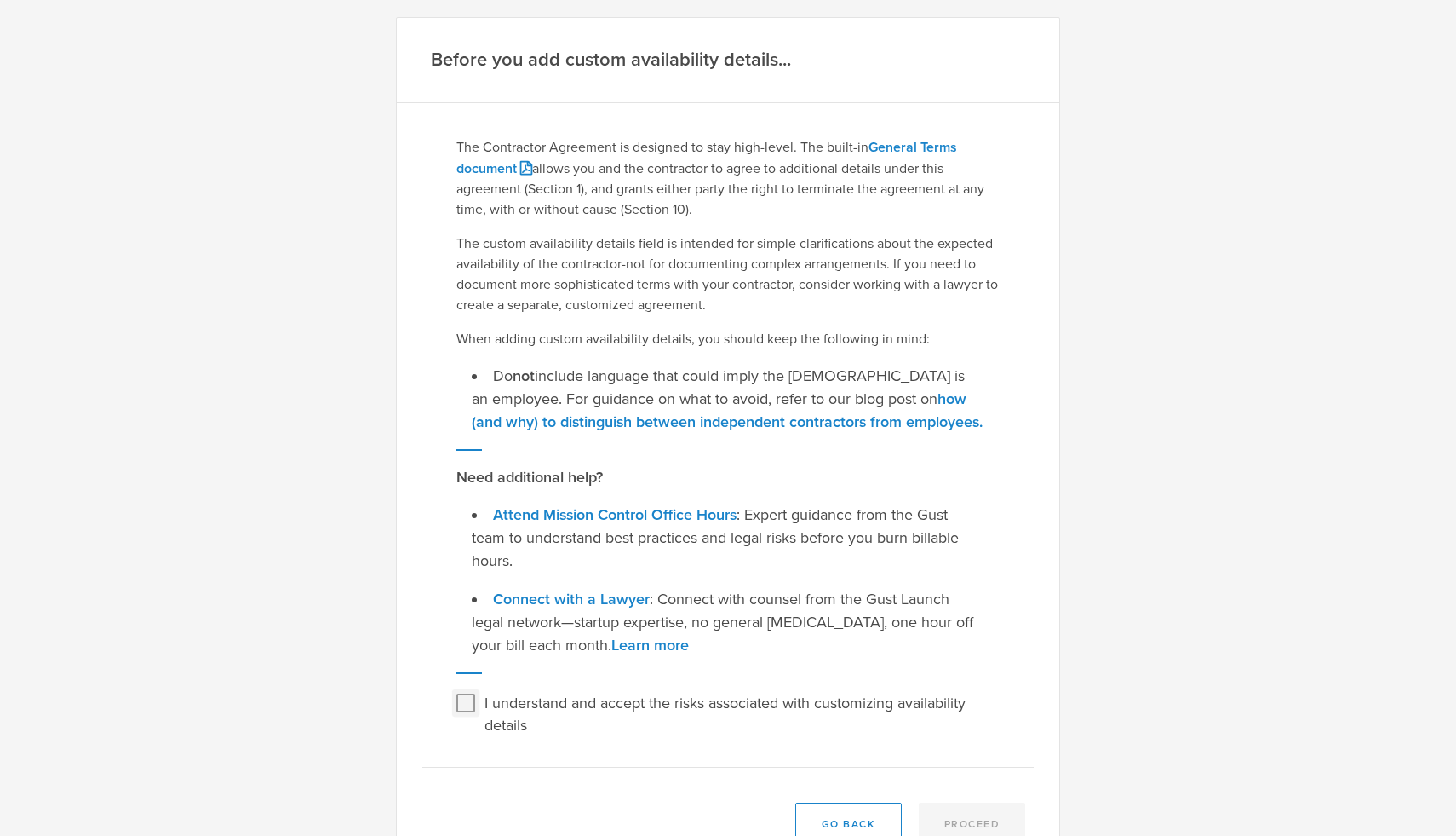
click at [461, 704] on input "I understand and accept the risks associated with customizing availability deta…" at bounding box center [466, 703] width 28 height 28
checkbox input "true"
click at [959, 818] on button "Proceed" at bounding box center [972, 823] width 107 height 42
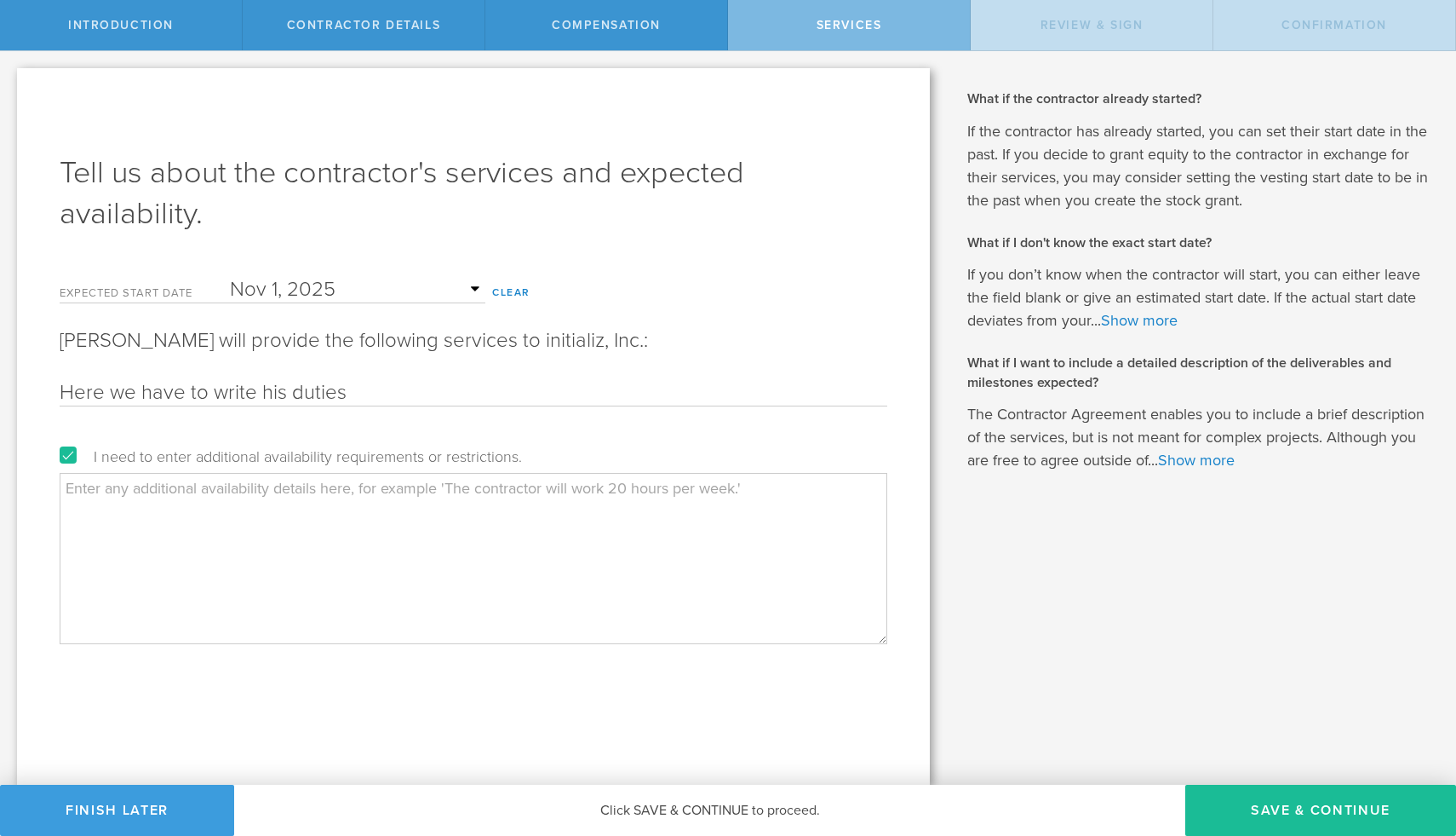
click at [258, 522] on textarea at bounding box center [474, 558] width 828 height 170
type textarea "Here we have to add like how many hours he has to work every week etc."
click at [1311, 804] on button "Save & Continue" at bounding box center [1320, 810] width 270 height 51
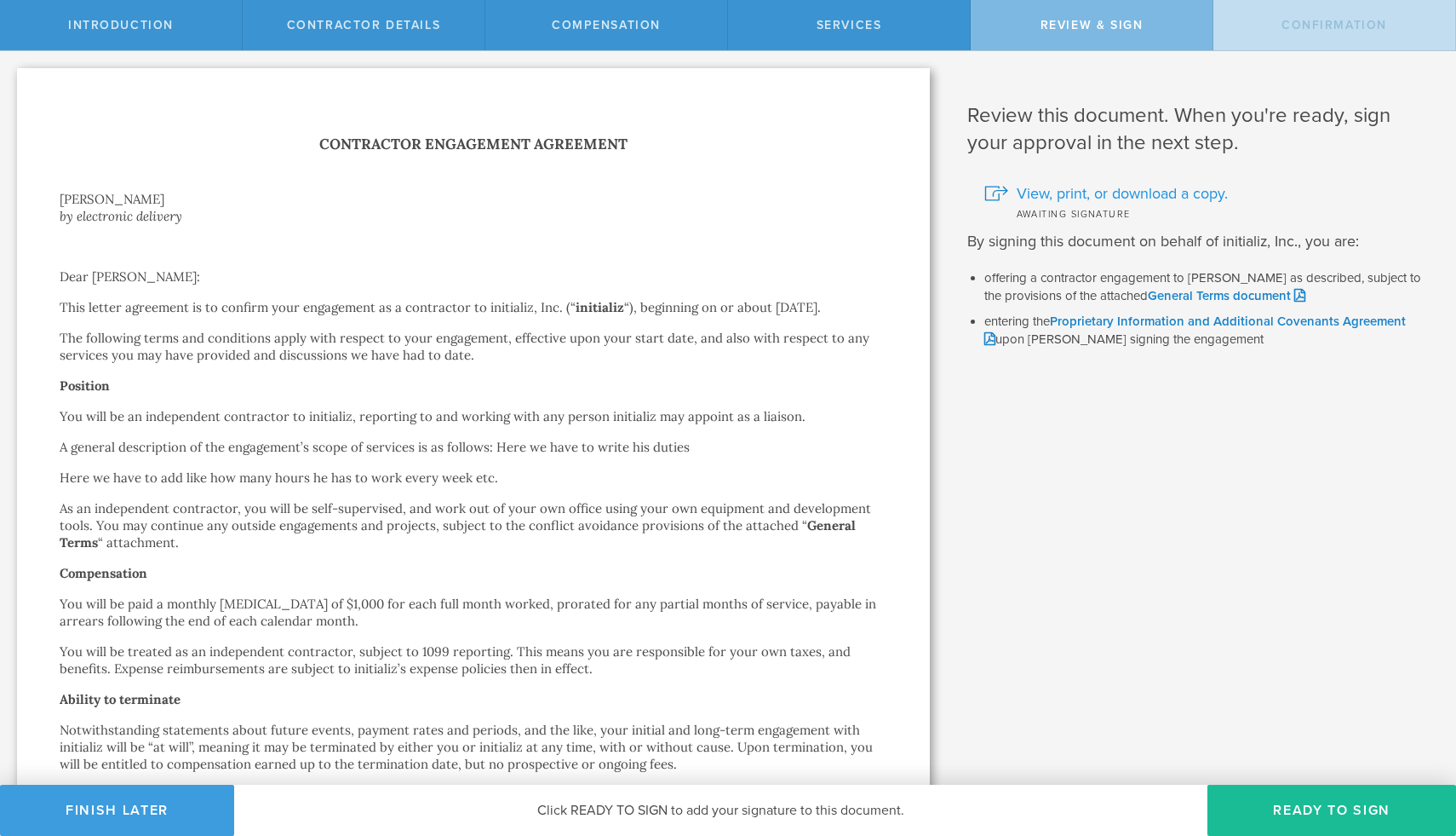
click at [1135, 187] on span "View, print, or download a copy." at bounding box center [1122, 194] width 211 height 22
click at [155, 815] on button "Finish Later" at bounding box center [117, 810] width 234 height 51
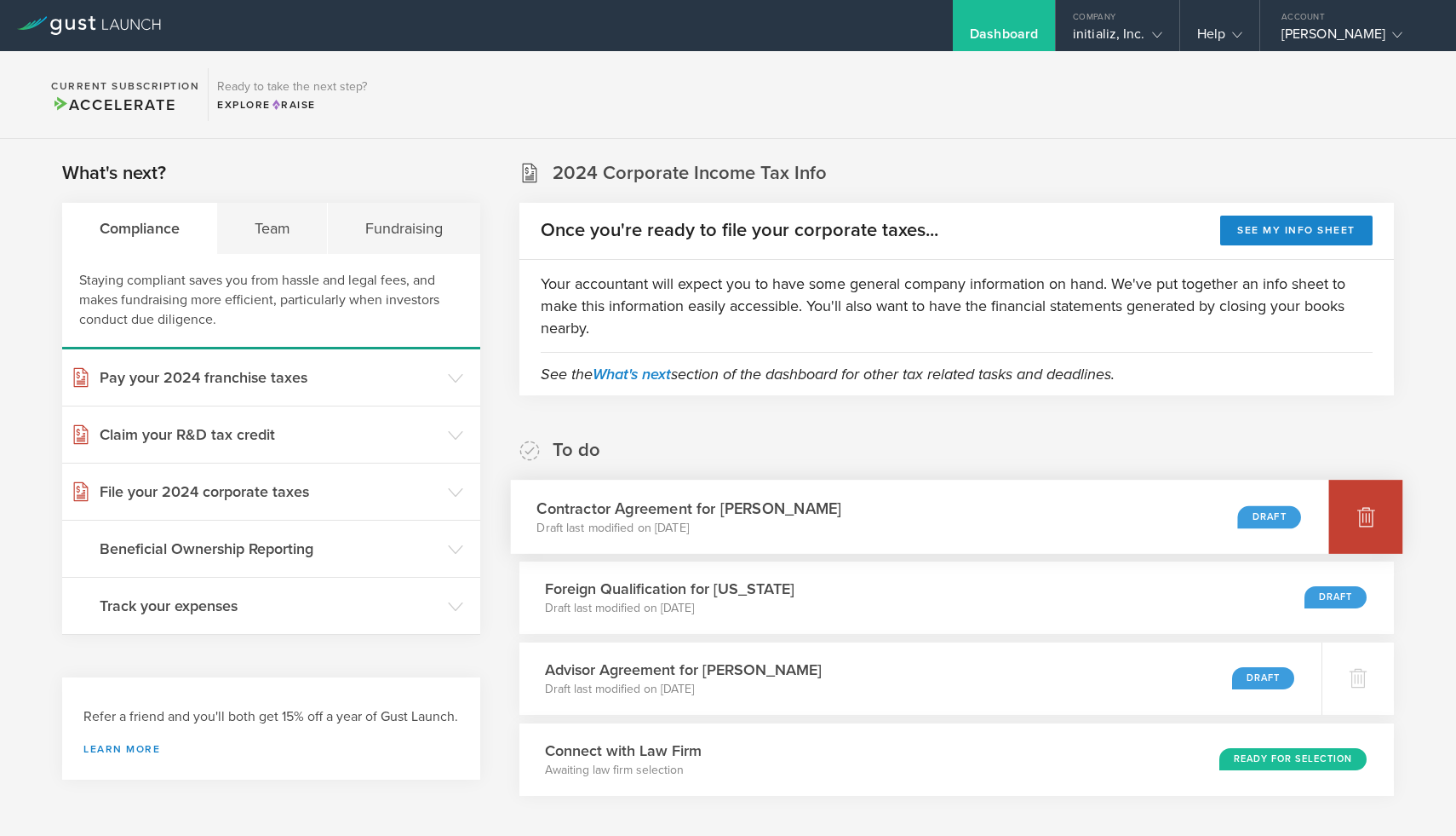
click at [1355, 514] on div at bounding box center [1366, 517] width 74 height 74
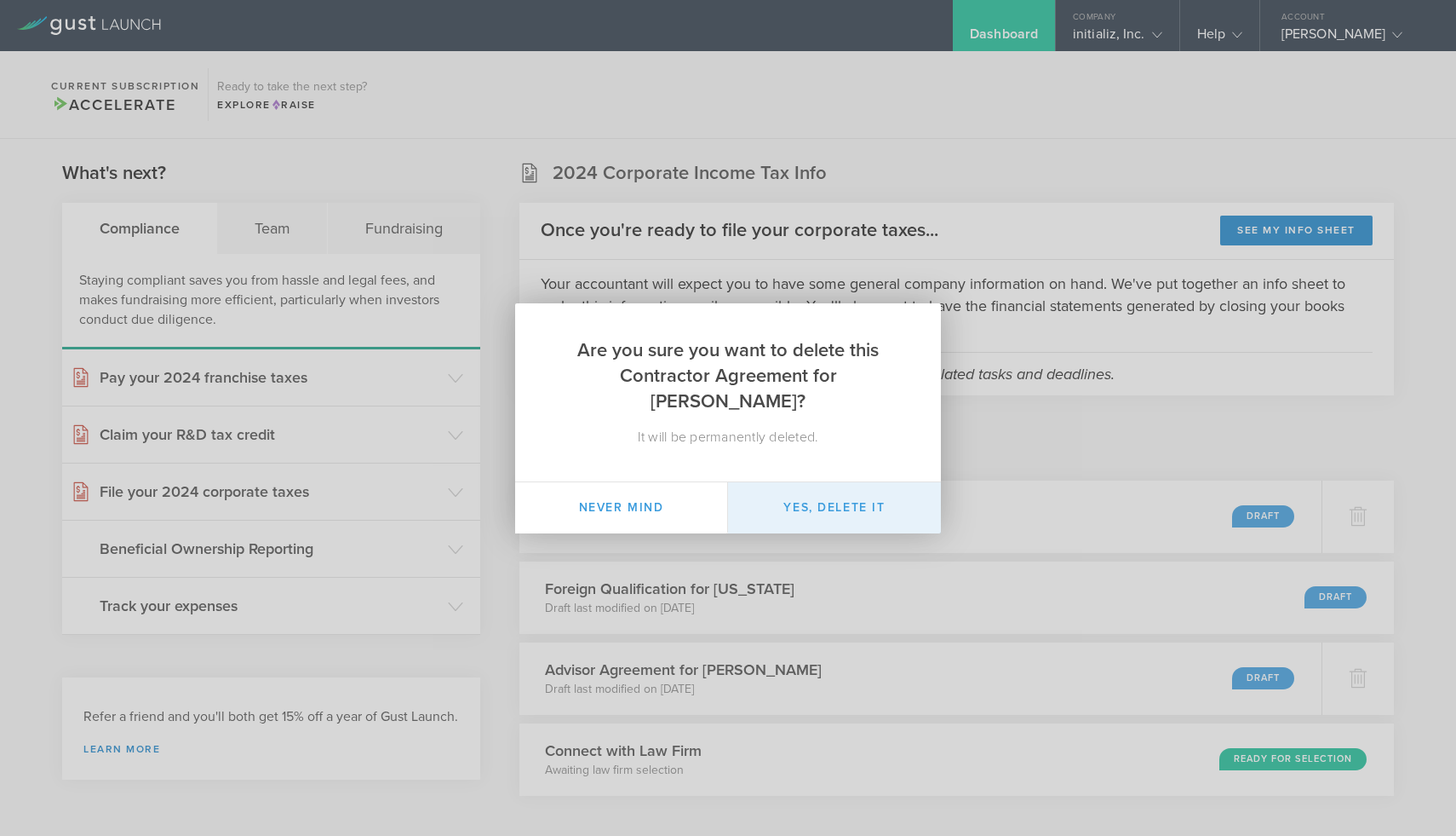
click at [835, 483] on button "Yes, delete it" at bounding box center [835, 507] width 213 height 51
